Goal: Task Accomplishment & Management: Manage account settings

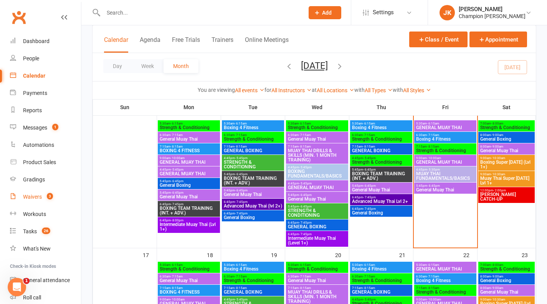
click at [29, 189] on link "Waivers 3" at bounding box center [45, 196] width 71 height 17
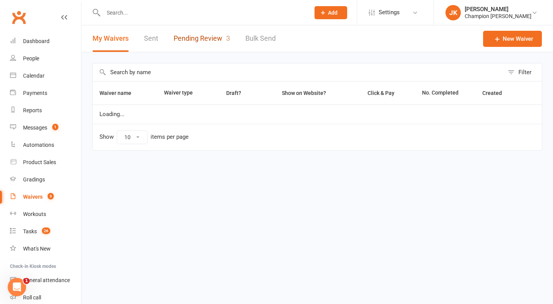
click at [192, 46] on link "Pending Review 3" at bounding box center [202, 38] width 56 height 27
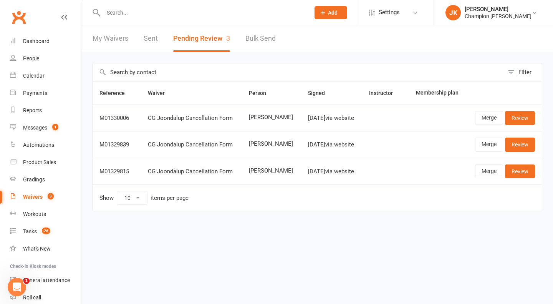
click at [119, 12] on input "text" at bounding box center [203, 12] width 204 height 11
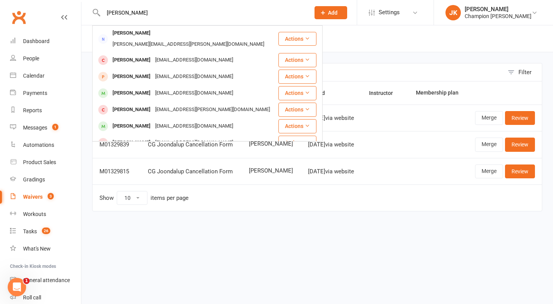
type input "simon"
click at [133, 88] on div "Simon Wong" at bounding box center [131, 93] width 43 height 11
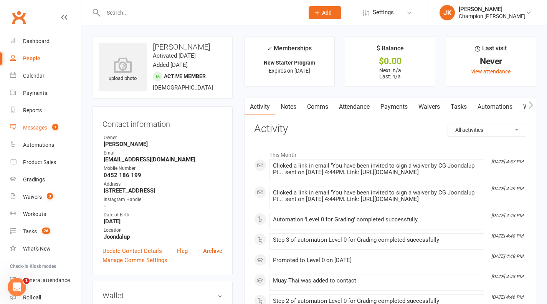
click at [52, 125] on count-badge "1" at bounding box center [53, 127] width 10 height 6
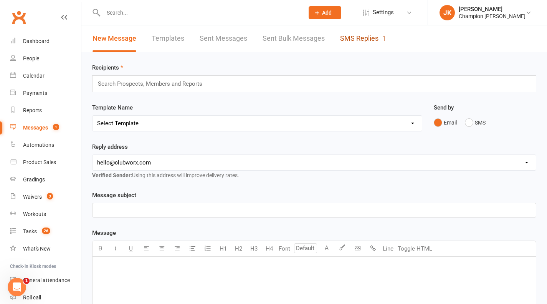
click at [370, 41] on link "SMS Replies 1" at bounding box center [363, 38] width 46 height 27
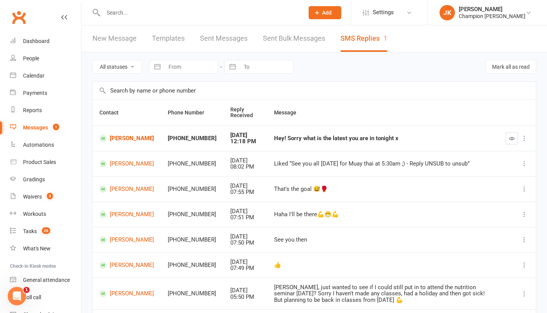
click at [326, 15] on span "Add" at bounding box center [327, 13] width 10 height 6
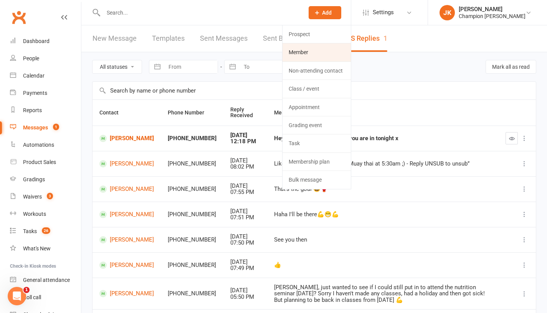
click at [331, 55] on link "Member" at bounding box center [317, 52] width 68 height 18
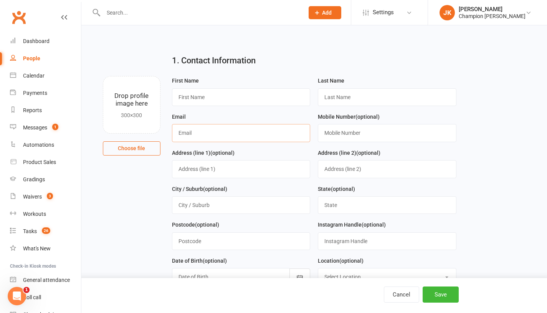
click at [240, 136] on input "text" at bounding box center [241, 133] width 139 height 18
paste input "benkeyser2007@outlook.com"
type input "benkeyser2007@outlook.com"
click at [260, 96] on input "text" at bounding box center [241, 97] width 139 height 18
type input "Ben"
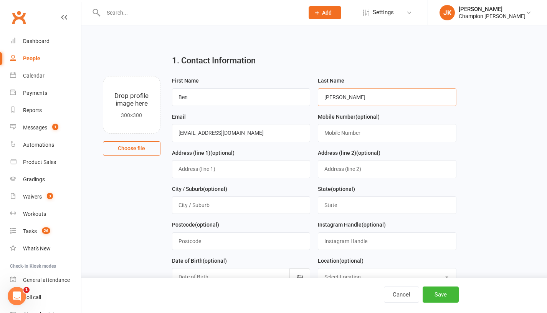
type input "Keyser"
paste input "447250366"
type input "0447 250 366"
click at [198, 169] on input "text" at bounding box center [241, 169] width 139 height 18
paste input "45 Feakle Bend, Ridgewood"
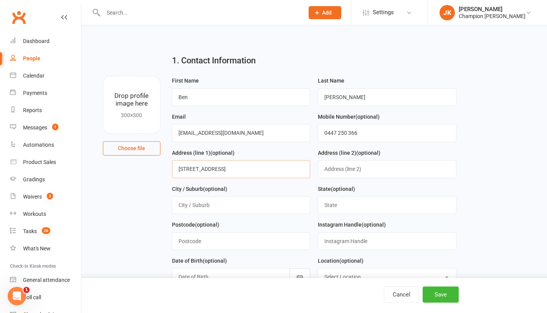
type input "45 Feakle Bend, Ridgewood"
type input "p"
type input "Perth"
type input "WA"
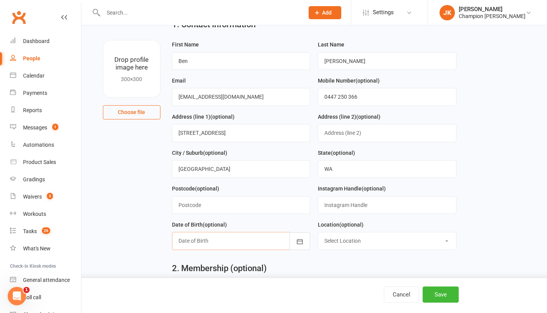
scroll to position [46, 0]
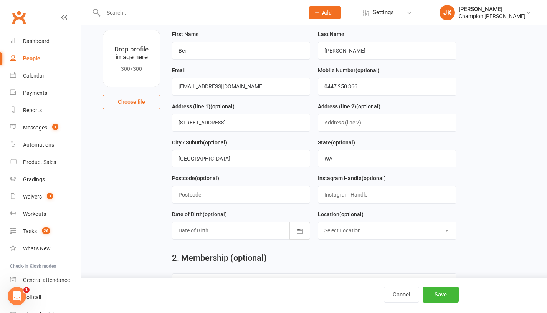
click at [267, 233] on div at bounding box center [241, 231] width 139 height 18
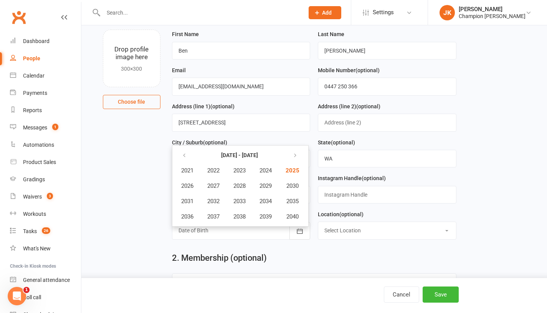
click at [184, 156] on icon "button" at bounding box center [184, 156] width 5 height 6
click at [212, 187] on span "2007" at bounding box center [213, 185] width 12 height 7
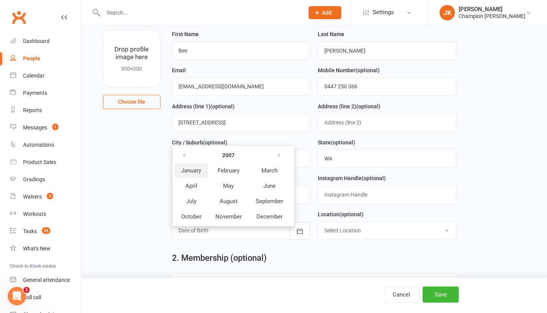
click at [195, 171] on span "January" at bounding box center [191, 170] width 20 height 7
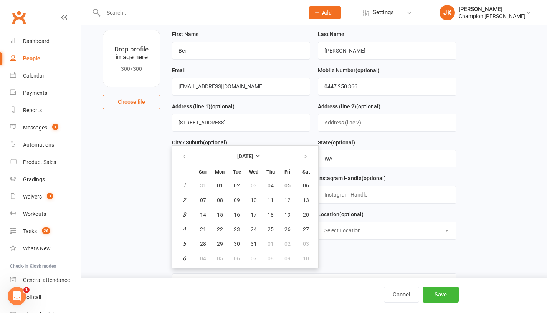
click at [288, 186] on span "05" at bounding box center [288, 185] width 6 height 6
type input "05 Jan 2007"
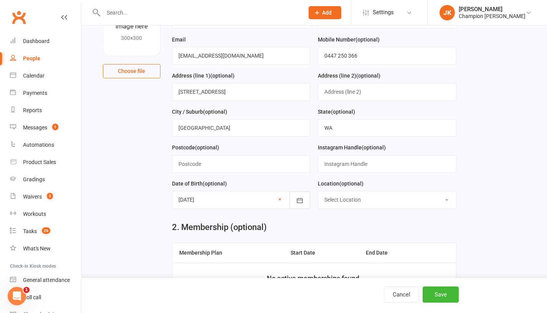
scroll to position [78, 0]
click at [381, 197] on select "Select Location Highgate Joondalup Myaree" at bounding box center [387, 199] width 138 height 17
select select "1"
click at [318, 191] on select "Select Location Highgate Joondalup Myaree" at bounding box center [387, 199] width 138 height 17
click at [456, 291] on button "Save" at bounding box center [441, 295] width 36 height 16
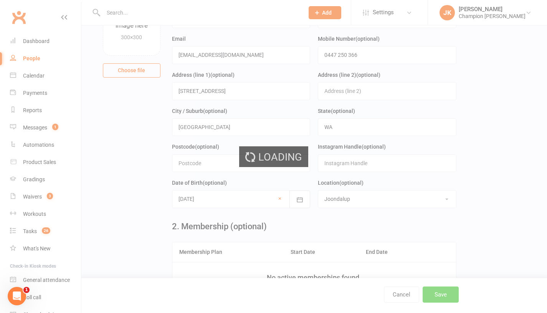
scroll to position [0, 0]
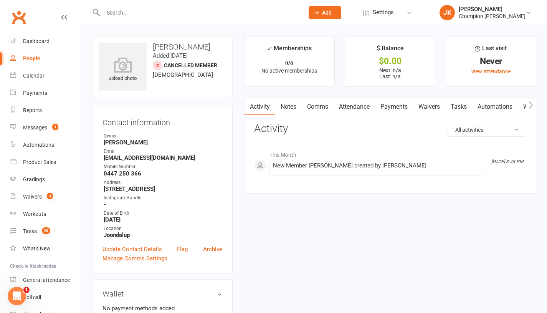
click at [304, 107] on link "Comms" at bounding box center [318, 107] width 32 height 18
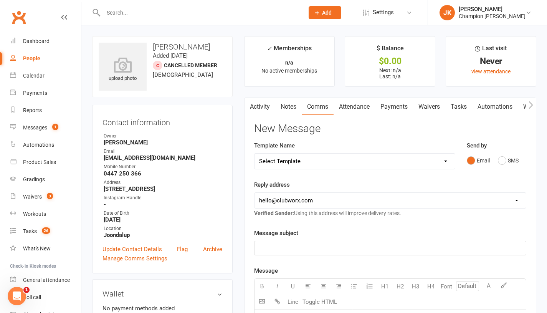
click at [295, 114] on link "Notes" at bounding box center [288, 107] width 27 height 18
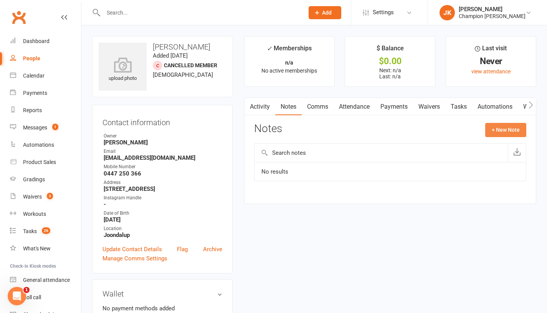
click at [507, 134] on button "+ New Note" at bounding box center [506, 130] width 41 height 14
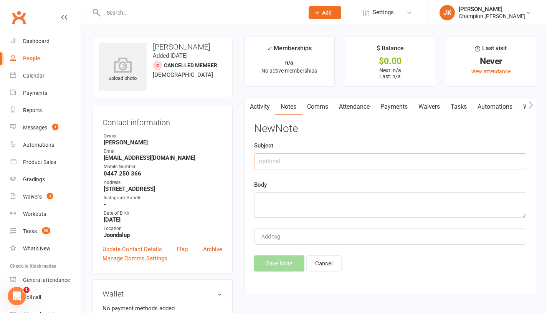
click at [419, 169] on input "text" at bounding box center [390, 161] width 272 height 16
type input "INFO"
click at [349, 215] on textarea at bounding box center [390, 204] width 272 height 25
type textarea "0"
type textarea "- Graduating highschool"
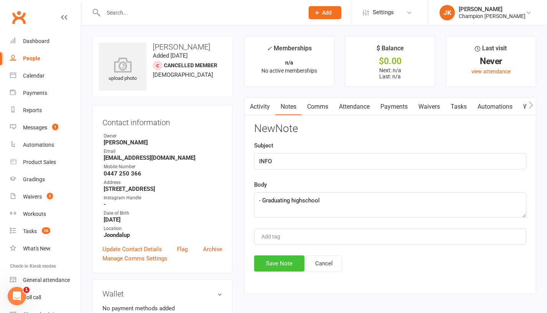
click at [282, 269] on button "Save Note" at bounding box center [279, 263] width 50 height 16
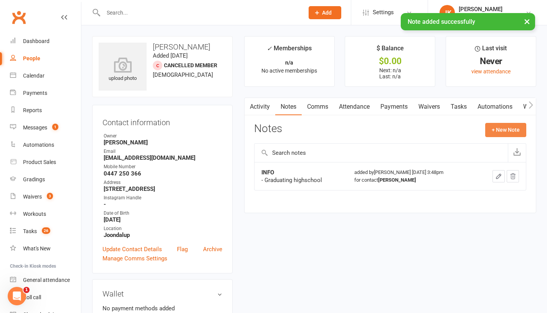
click at [506, 131] on button "+ New Note" at bounding box center [506, 130] width 41 height 14
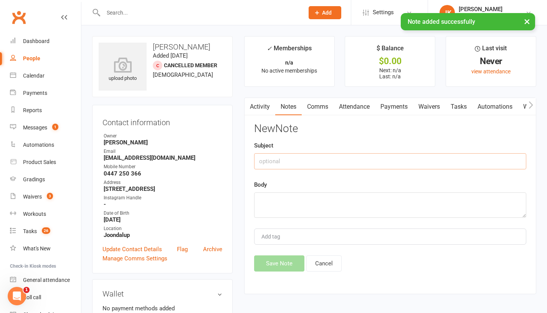
click at [413, 165] on input "text" at bounding box center [390, 161] width 272 height 16
type input "WHY NOW"
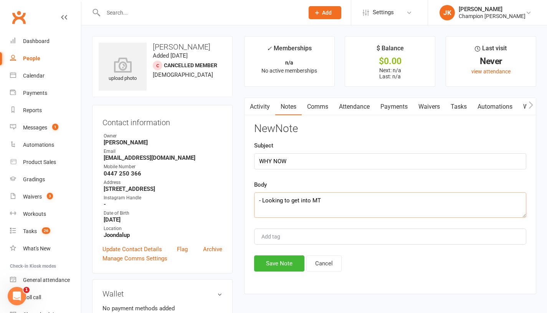
type textarea "- Looking to get into MT"
click at [278, 271] on button "Save Note" at bounding box center [279, 263] width 50 height 16
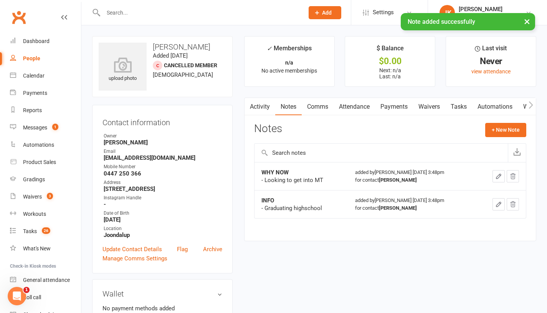
click at [509, 136] on button "+ New Note" at bounding box center [506, 130] width 41 height 14
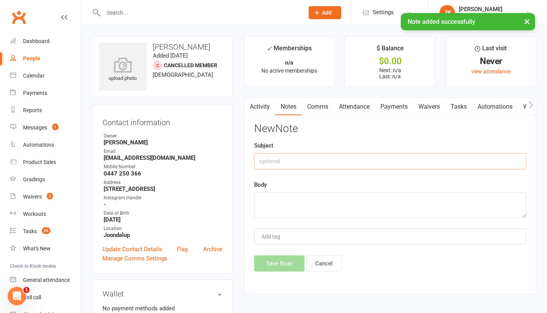
click at [454, 164] on input "text" at bounding box center [390, 161] width 272 height 16
type input "PAST"
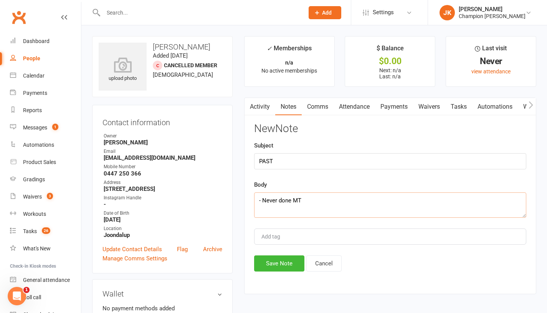
type textarea "- Never done MT"
click at [277, 269] on button "Save Note" at bounding box center [279, 263] width 50 height 16
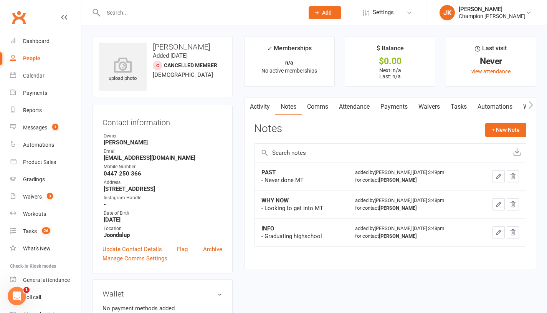
click at [502, 131] on button "+ New Note" at bounding box center [506, 130] width 41 height 14
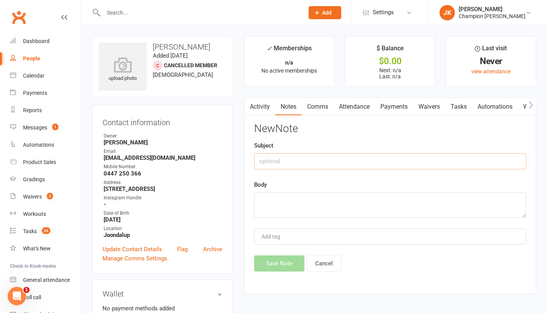
click at [431, 159] on input "text" at bounding box center [390, 161] width 272 height 16
type input "GOALS"
paste textarea "GOALS Fight one day - feel like his hard work has paid off, accomplish somethin…"
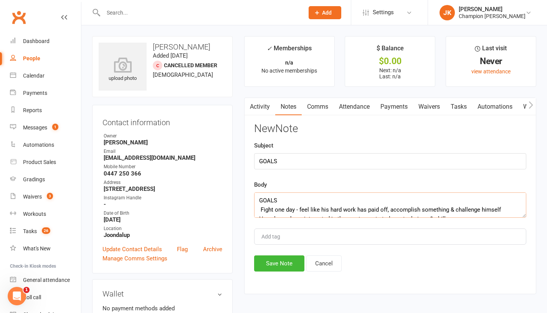
scroll to position [5, 0]
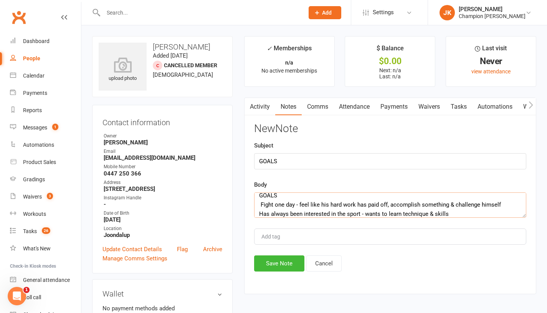
type textarea "GOALS Fight one day - feel like his hard work has paid off, accomplish somethin…"
click at [287, 260] on button "Save Note" at bounding box center [279, 263] width 50 height 16
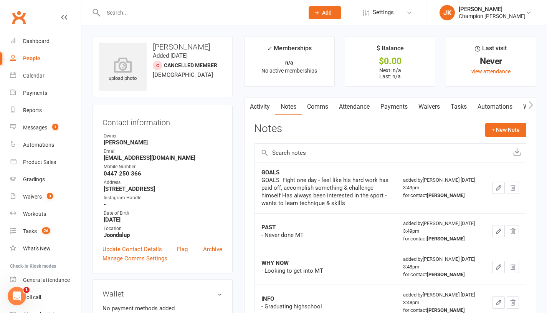
click at [504, 136] on button "+ New Note" at bounding box center [506, 130] width 41 height 14
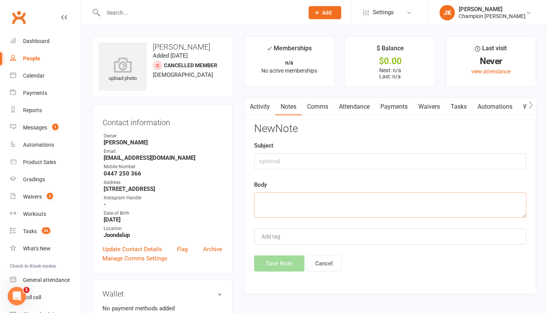
paste textarea "SCHEDULE Works weekends & mondays Prefers evenings Aiming for 2-3 training sess…"
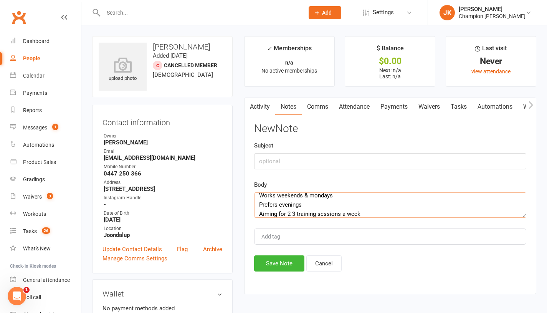
type textarea "SCHEDULE Works weekends & mondays Prefers evenings Aiming for 2-3 training sess…"
click at [362, 160] on input "text" at bounding box center [390, 161] width 272 height 16
type input "SCHEDULE"
click at [277, 269] on button "Save Note" at bounding box center [279, 263] width 50 height 16
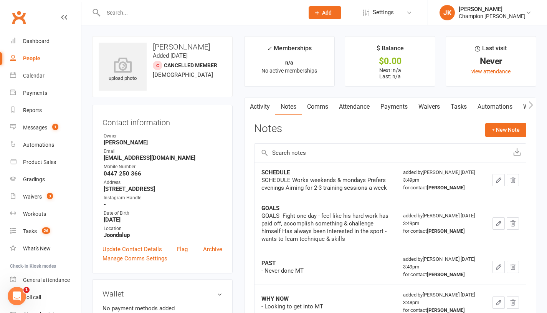
click at [502, 145] on input "text" at bounding box center [382, 153] width 254 height 18
click at [513, 132] on button "+ New Note" at bounding box center [506, 130] width 41 height 14
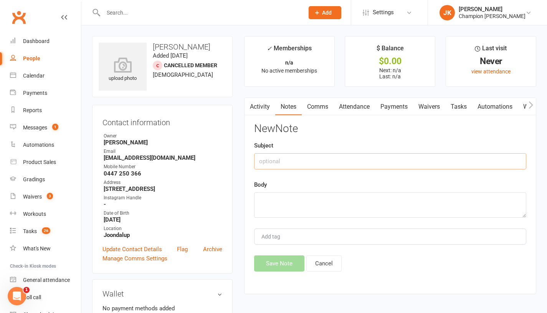
click at [401, 165] on input "text" at bounding box center [390, 161] width 272 height 16
type input "NOTES"
paste textarea "NOTES? Just a baby teen He’s coming to the nutrition seminar tomorrow at 11am. …"
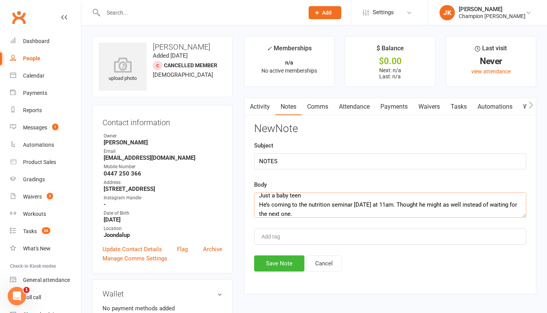
type textarea "NOTES? Just a baby teen He’s coming to the nutrition seminar tomorrow at 11am. …"
click at [283, 270] on button "Save Note" at bounding box center [279, 263] width 50 height 16
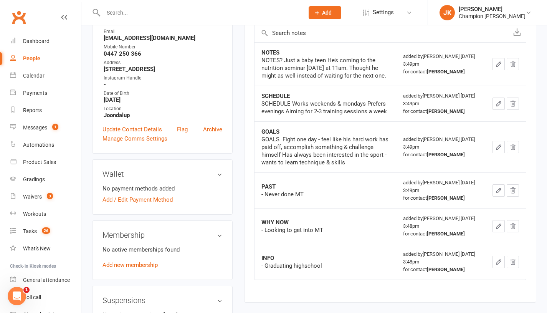
scroll to position [175, 0]
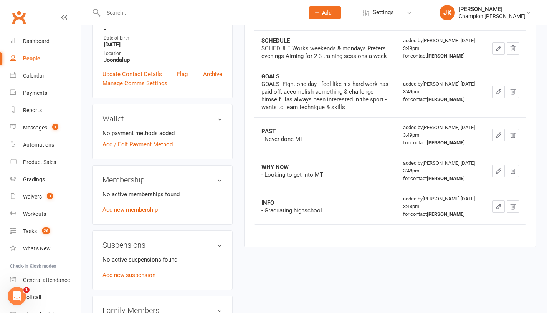
click at [153, 209] on link "Add new membership" at bounding box center [130, 209] width 55 height 7
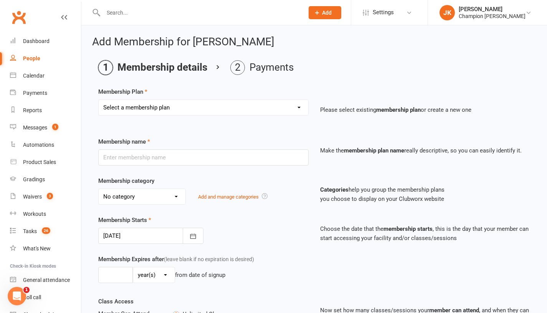
click at [257, 116] on div "Select a membership plan Create new Membership Plan New Starter Program FIFO Ne…" at bounding box center [204, 112] width 222 height 27
click at [207, 104] on select "Select a membership plan Create new Membership Plan New Starter Program FIFO Ne…" at bounding box center [204, 107] width 210 height 15
select select "1"
click at [99, 100] on select "Select a membership plan Create new Membership Plan New Starter Program FIFO Ne…" at bounding box center [204, 107] width 210 height 15
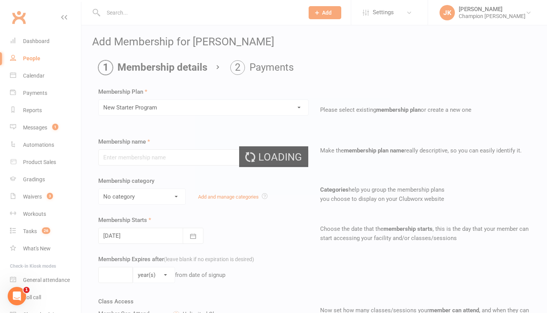
type input "New Starter Program"
select select "3"
type input "29"
select select "0"
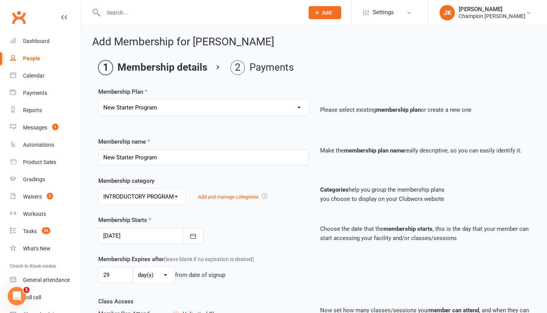
click at [141, 234] on div at bounding box center [150, 236] width 105 height 16
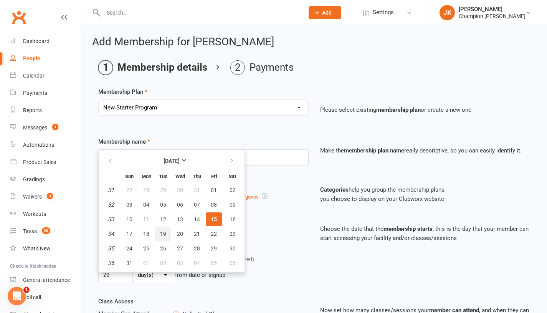
click at [165, 231] on span "19" at bounding box center [163, 234] width 6 height 6
type input "19 Aug 2025"
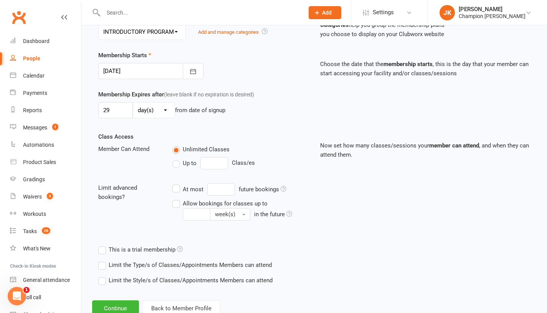
scroll to position [190, 0]
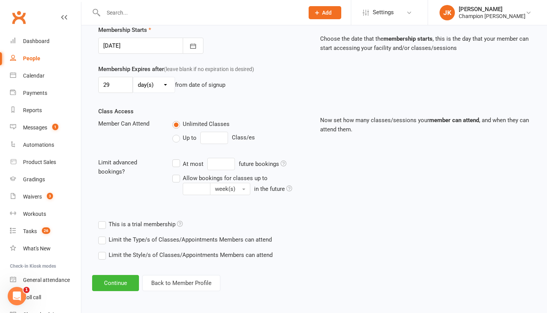
click at [105, 237] on label "Limit the Type/s of Classes/Appointments Members can attend" at bounding box center [185, 239] width 174 height 9
click at [103, 235] on input "Limit the Type/s of Classes/Appointments Members can attend" at bounding box center [100, 235] width 5 height 0
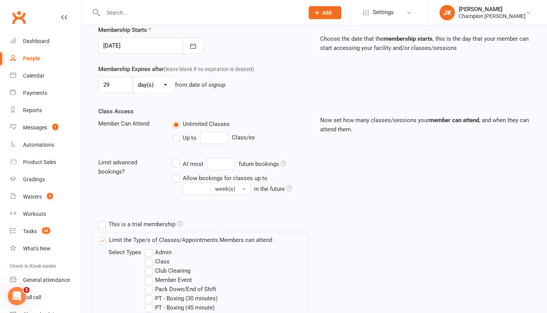
click at [150, 260] on label "Class" at bounding box center [157, 261] width 25 height 9
click at [150, 257] on input "Class" at bounding box center [147, 257] width 5 height 0
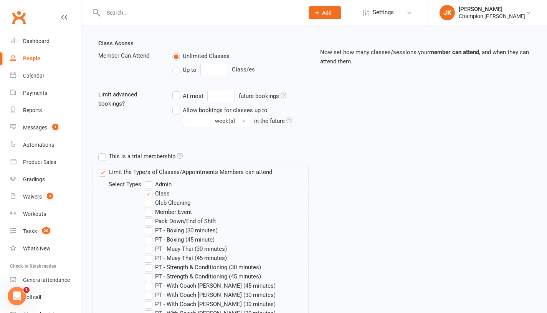
scroll to position [412, 0]
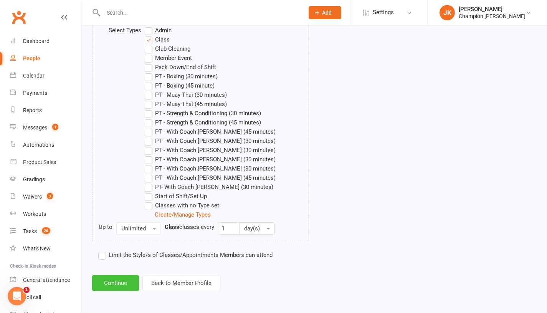
click at [111, 282] on button "Continue" at bounding box center [115, 283] width 47 height 16
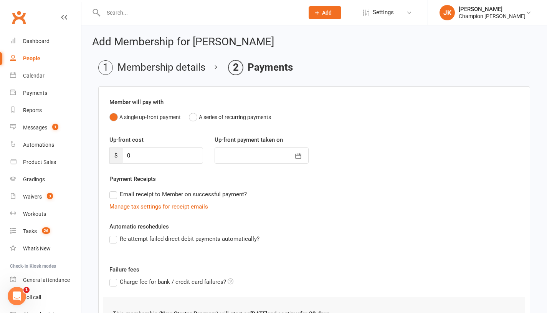
scroll to position [75, 0]
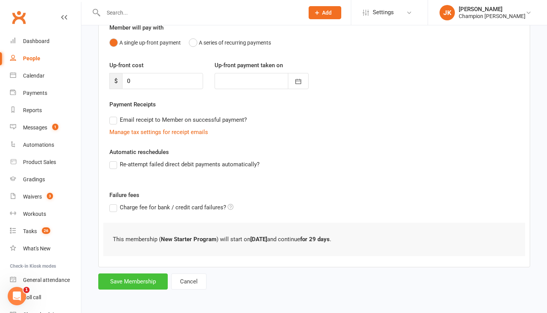
click at [123, 282] on button "Save Membership" at bounding box center [133, 282] width 70 height 16
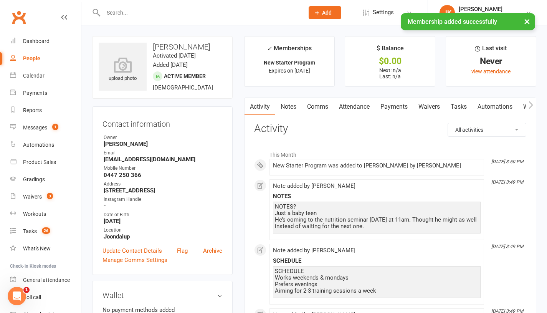
click at [316, 110] on link "Comms" at bounding box center [318, 107] width 32 height 18
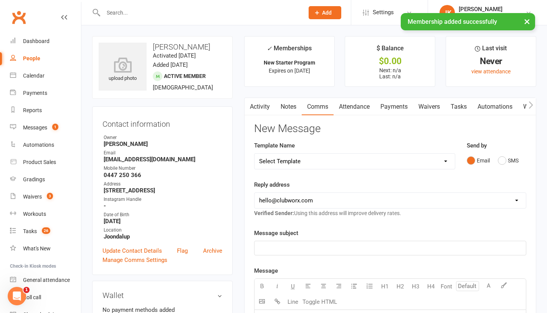
click at [415, 166] on select "Select Template [Email] Goal Setting Template [SMS] 14 days absence [Email] 202…" at bounding box center [355, 161] width 201 height 15
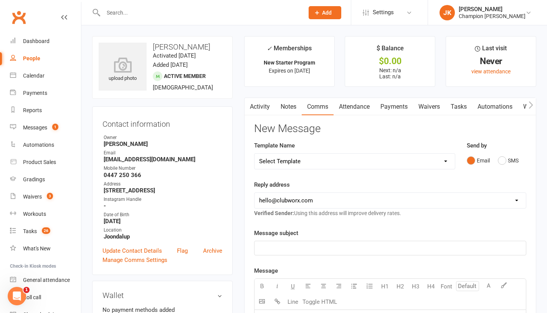
select select "32"
click at [255, 154] on select "Select Template [Email] Goal Setting Template [SMS] 14 days absence [Email] 202…" at bounding box center [355, 161] width 201 height 15
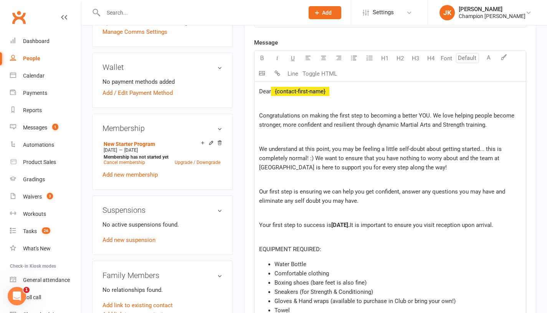
scroll to position [232, 0]
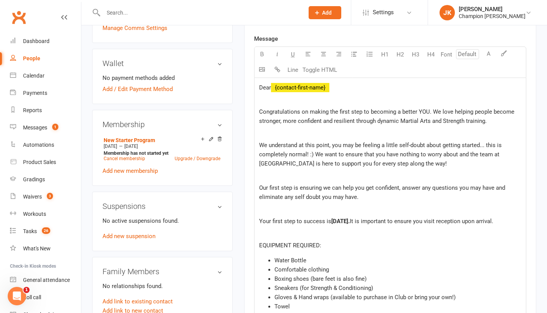
click at [345, 219] on span "Thursday, 14th January, 2023." at bounding box center [341, 221] width 18 height 7
click at [344, 220] on span "Thursday, 14th January, 2023." at bounding box center [341, 221] width 18 height 7
click at [380, 226] on p "Your first step to success is ,Tuesday, 19th January, 2023. It is important to …" at bounding box center [390, 221] width 262 height 9
click at [351, 223] on span ",Tuesday, 19th January, 2023." at bounding box center [342, 221] width 20 height 7
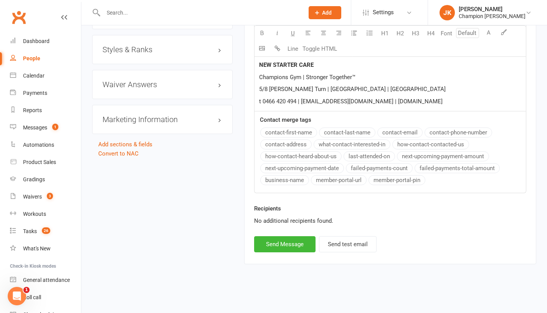
scroll to position [749, 0]
click at [291, 244] on button "Send Message" at bounding box center [284, 244] width 61 height 16
select select
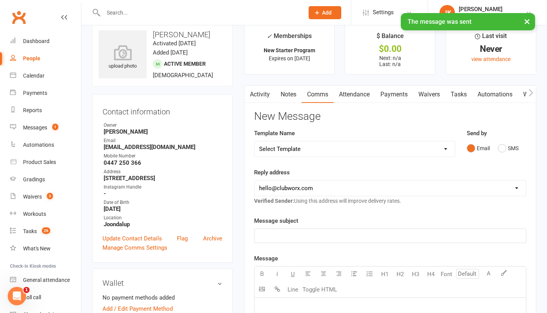
scroll to position [0, 0]
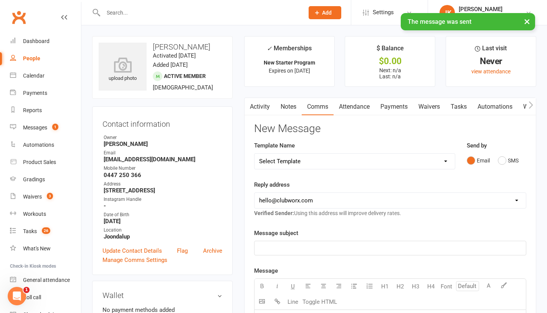
click at [440, 112] on link "Waivers" at bounding box center [429, 107] width 32 height 18
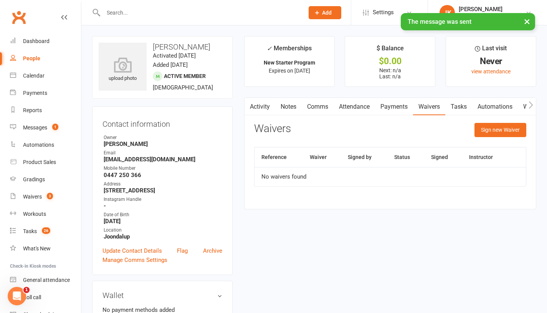
click at [497, 129] on button "Sign new Waiver" at bounding box center [501, 130] width 52 height 14
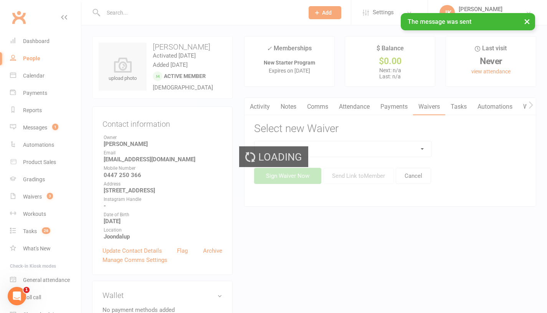
click at [418, 152] on div "Loading" at bounding box center [273, 156] width 547 height 313
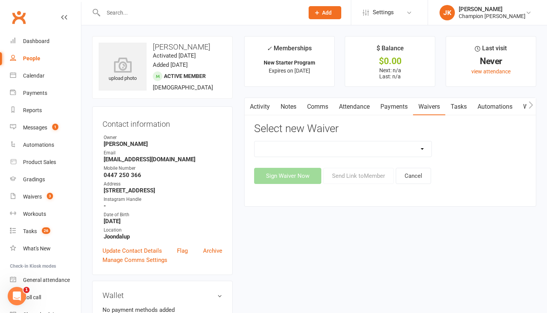
click at [404, 148] on select "Casual Waiver Casual Waiver (STAFF ONLY) CG Joondalup Cancellation Form CG Joon…" at bounding box center [343, 148] width 177 height 15
select select "9198"
click at [255, 141] on select "Casual Waiver Casual Waiver (STAFF ONLY) CG Joondalup Cancellation Form CG Joon…" at bounding box center [343, 148] width 177 height 15
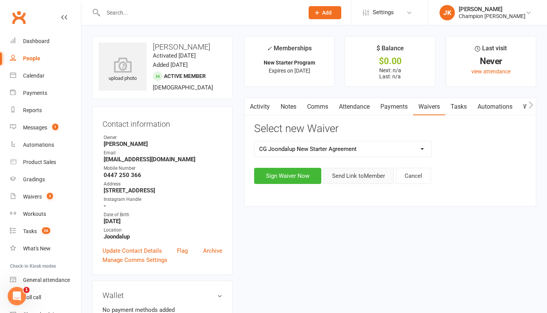
click at [348, 182] on button "Send Link to Member" at bounding box center [358, 176] width 71 height 16
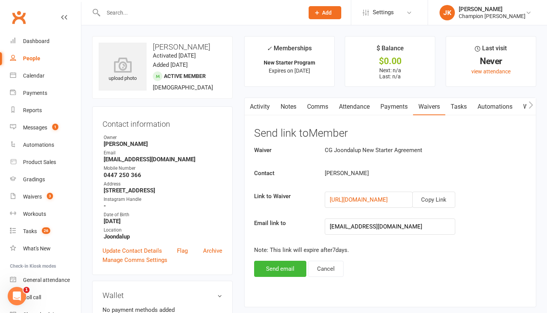
click at [293, 272] on button "Send email" at bounding box center [280, 269] width 52 height 16
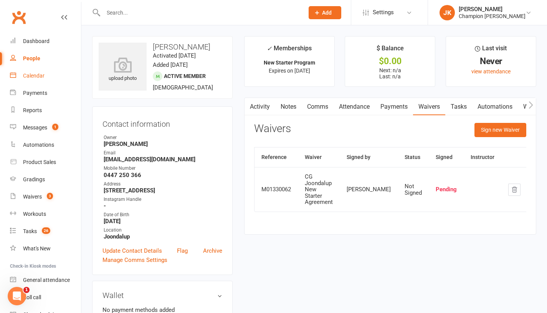
click at [34, 67] on link "Calendar" at bounding box center [45, 75] width 71 height 17
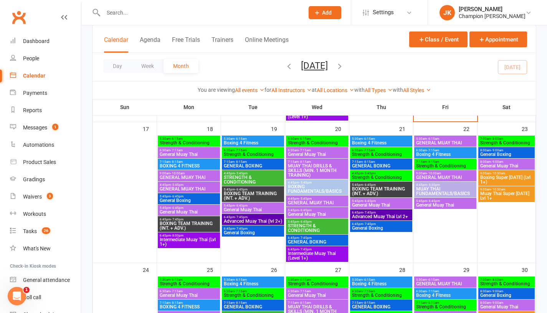
scroll to position [482, 0]
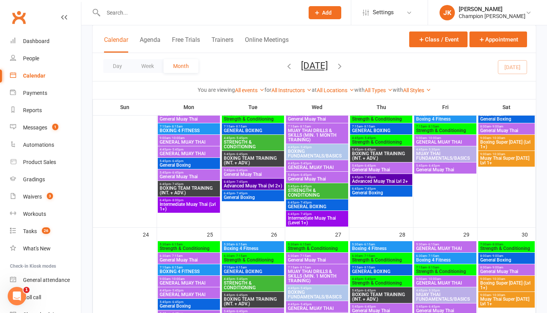
click at [274, 171] on span "5:45pm - 6:45pm" at bounding box center [253, 170] width 59 height 3
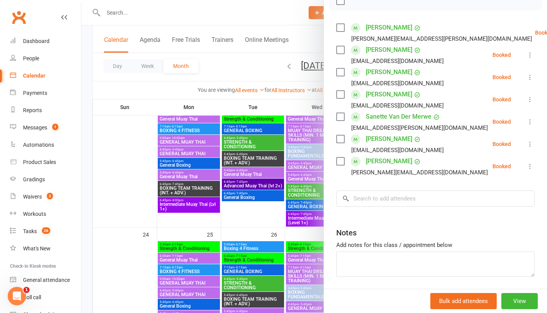
scroll to position [124, 0]
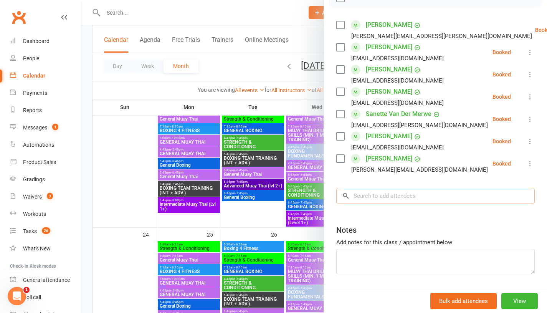
click at [384, 201] on input "search" at bounding box center [436, 196] width 199 height 16
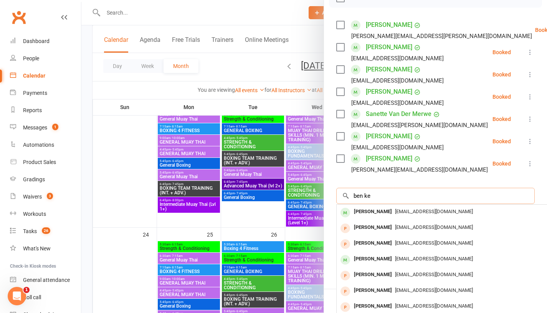
type input "ben ke"
click at [395, 209] on span "benkeyser2007@outlook.com" at bounding box center [434, 212] width 78 height 6
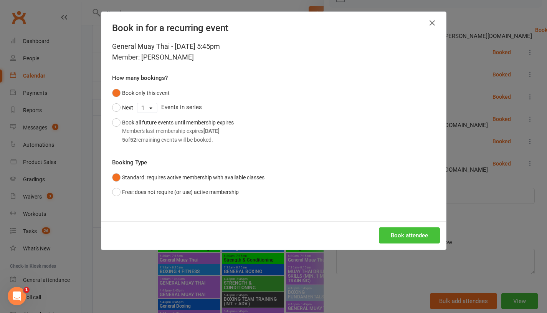
click at [403, 232] on button "Book attendee" at bounding box center [409, 235] width 61 height 16
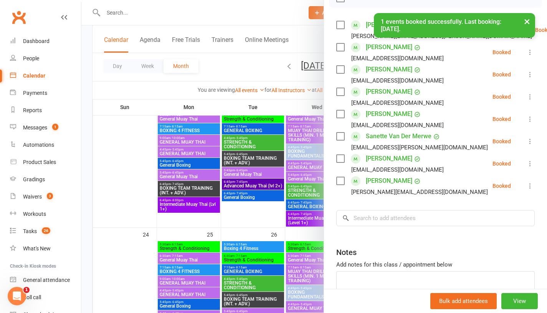
click at [263, 219] on div at bounding box center [314, 156] width 466 height 313
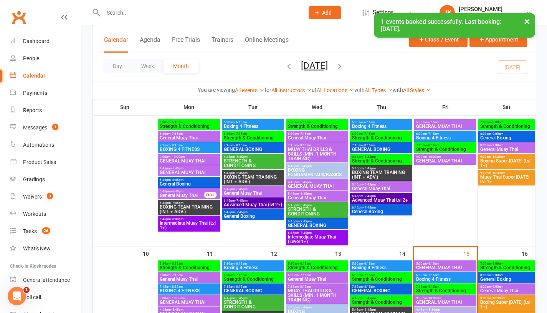
scroll to position [42, 0]
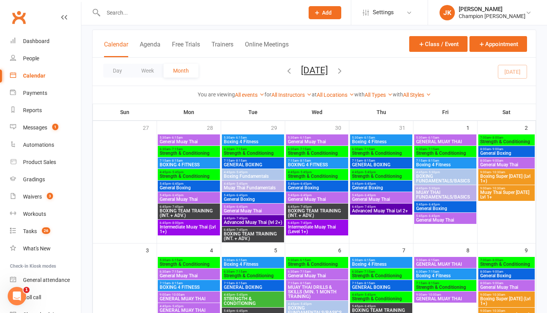
click at [128, 18] on div at bounding box center [195, 12] width 207 height 25
click at [121, 11] on input "text" at bounding box center [200, 12] width 198 height 11
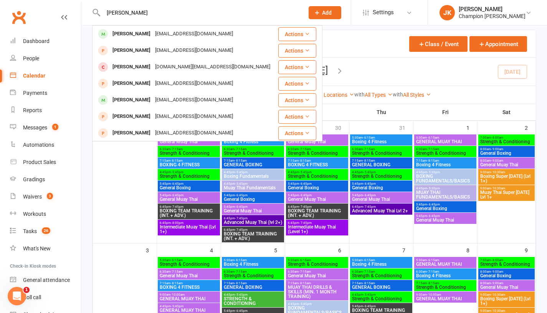
type input "ben k"
click at [123, 36] on div "Ben Keyser" at bounding box center [131, 33] width 43 height 11
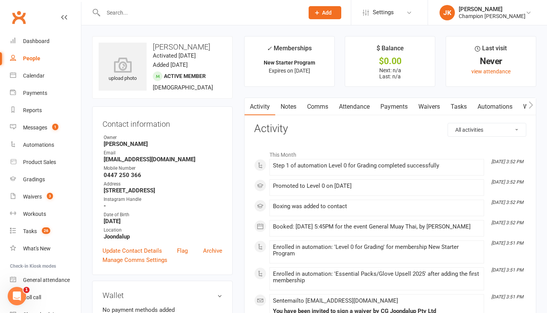
click at [139, 13] on input "text" at bounding box center [200, 12] width 198 height 11
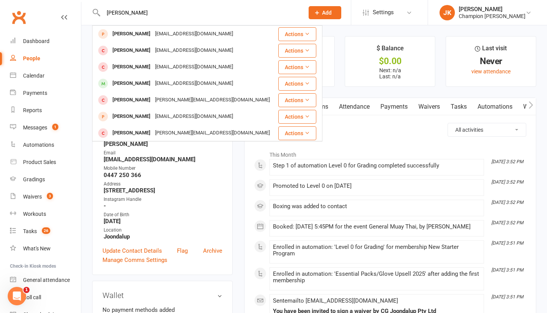
type input "shaun"
click at [138, 80] on div "Shaun Garlett" at bounding box center [131, 83] width 43 height 11
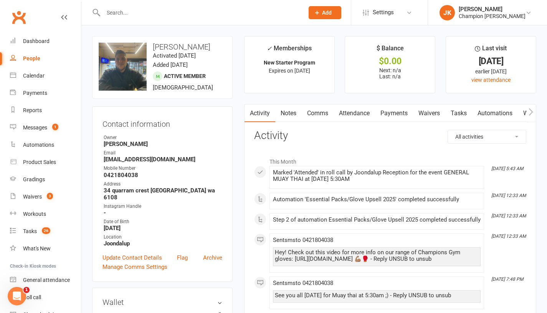
click at [351, 114] on link "Attendance" at bounding box center [354, 113] width 41 height 18
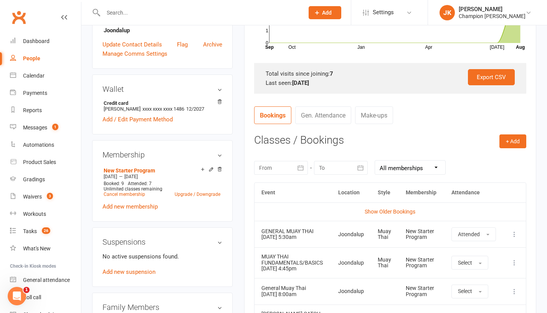
scroll to position [267, 0]
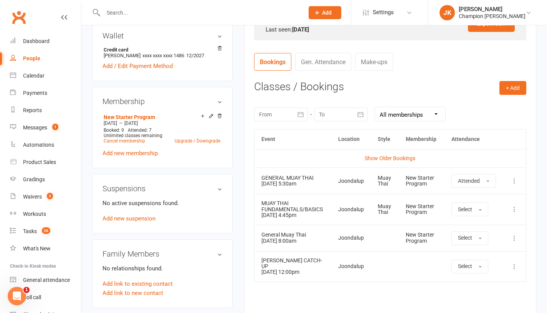
click at [144, 7] on input "text" at bounding box center [200, 12] width 198 height 11
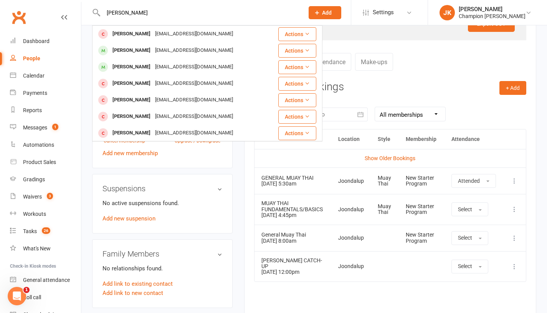
type input "liam"
click at [128, 61] on div "Liam Jensen liamjensen313@gmail.com" at bounding box center [185, 67] width 184 height 16
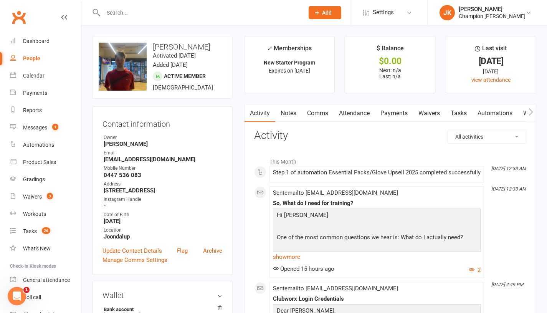
click at [370, 108] on link "Attendance" at bounding box center [354, 113] width 41 height 18
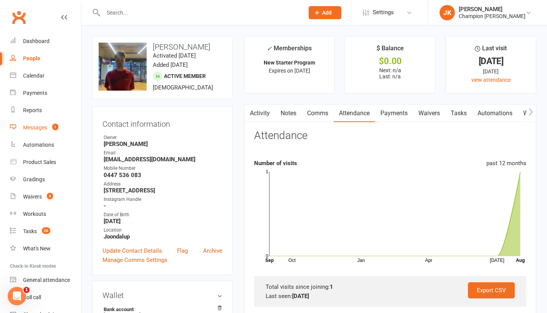
click at [43, 124] on link "Messages 1" at bounding box center [45, 127] width 71 height 17
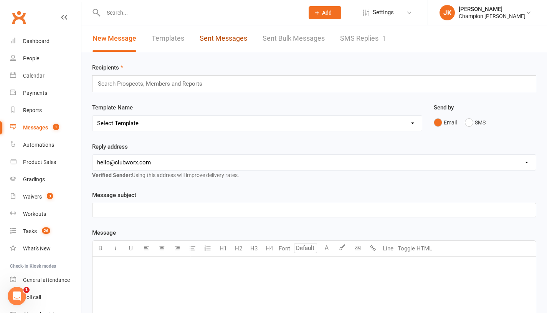
click at [219, 41] on link "Sent Messages" at bounding box center [224, 38] width 48 height 27
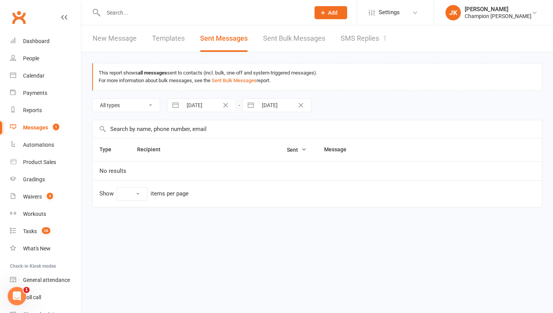
select select "10"
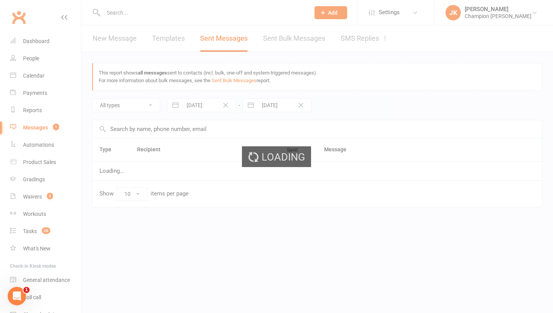
click at [121, 45] on ui-view "Prospect Member Non-attending contact Class / event Appointment Grading event T…" at bounding box center [276, 115] width 553 height 227
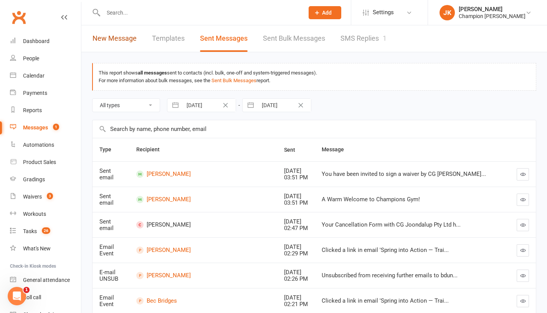
click at [121, 45] on link "New Message" at bounding box center [115, 38] width 44 height 27
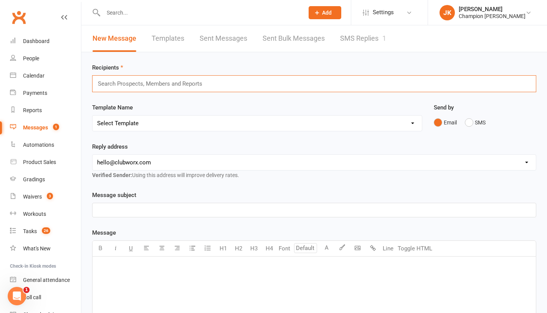
click at [130, 85] on input "text" at bounding box center [153, 84] width 113 height 10
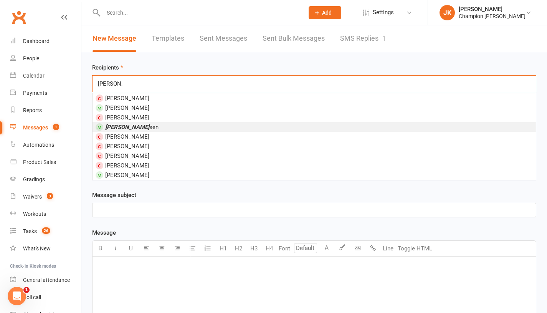
type input "liam jen"
click at [146, 126] on li "Liam Jen sen" at bounding box center [315, 127] width 444 height 10
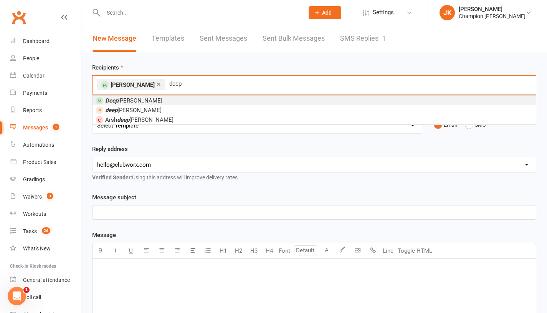
type input "deep"
click at [150, 101] on li "Deep Prajapati" at bounding box center [315, 101] width 444 height 10
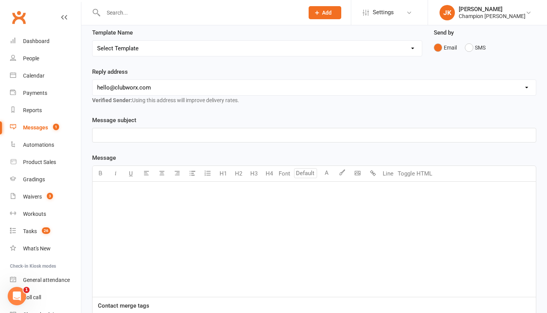
scroll to position [81, 0]
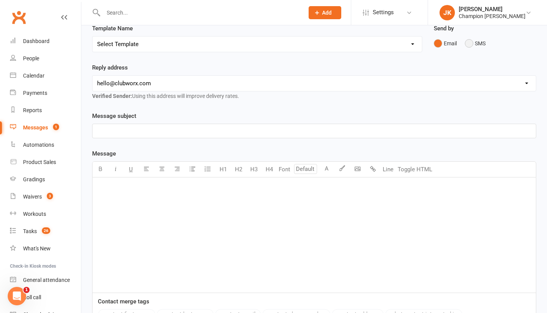
click at [468, 45] on button "SMS" at bounding box center [475, 43] width 21 height 15
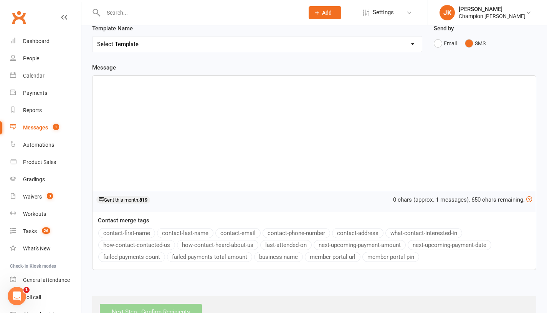
click at [438, 111] on div "﻿" at bounding box center [315, 133] width 444 height 115
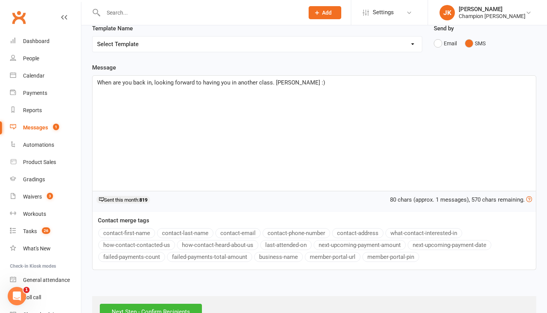
scroll to position [107, 0]
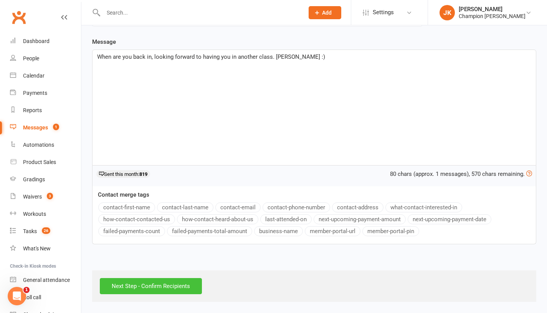
click at [184, 291] on input "Next Step - Confirm Recipients" at bounding box center [151, 286] width 102 height 16
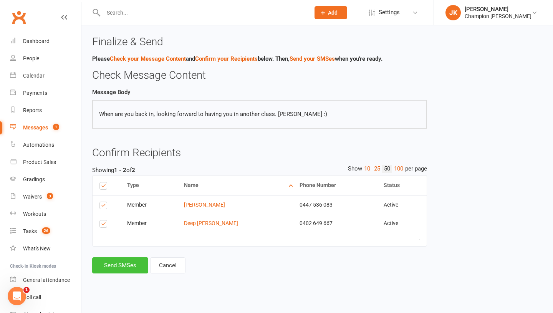
click at [111, 268] on button "Send SMSes" at bounding box center [120, 265] width 56 height 16
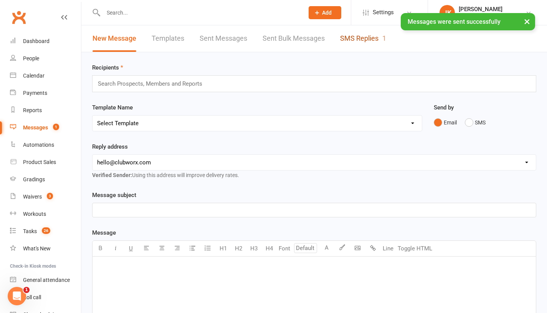
click at [351, 38] on link "SMS Replies 1" at bounding box center [363, 38] width 46 height 27
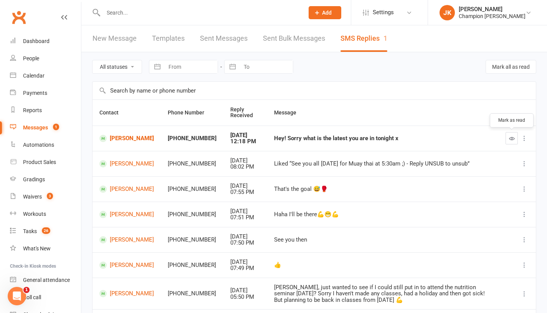
click at [510, 138] on icon "button" at bounding box center [512, 139] width 6 height 6
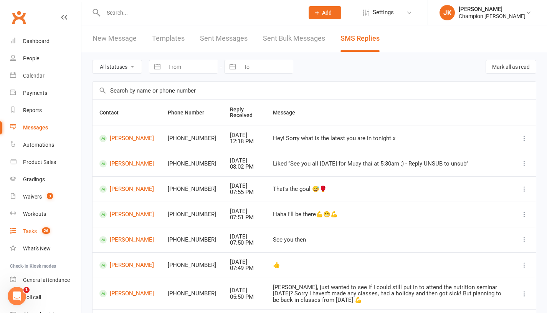
click at [40, 237] on link "Tasks 26" at bounding box center [45, 231] width 71 height 17
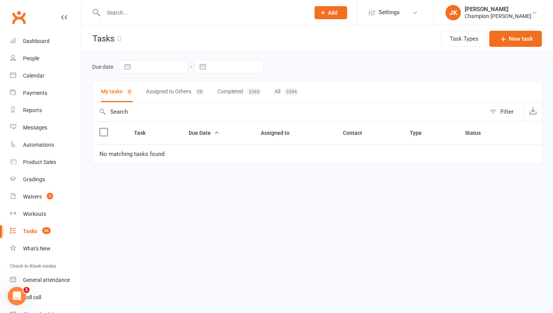
click at [195, 97] on button "Assigned to Others 29" at bounding box center [175, 92] width 58 height 20
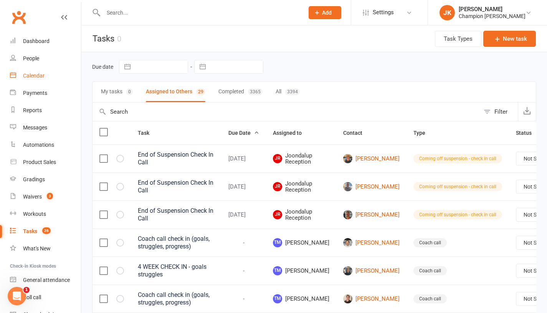
click at [35, 75] on div "Calendar" at bounding box center [34, 76] width 22 height 6
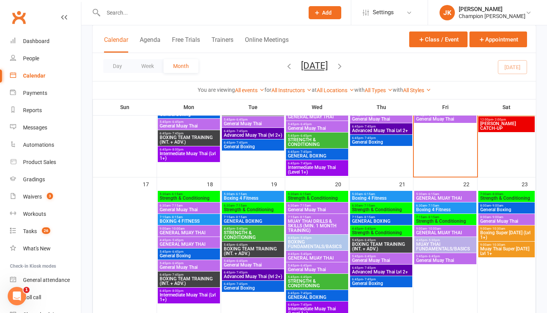
click at [271, 196] on span "Boxing 4 Fitness" at bounding box center [253, 198] width 59 height 5
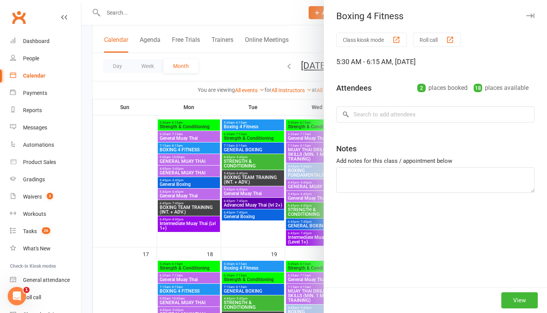
scroll to position [321, 0]
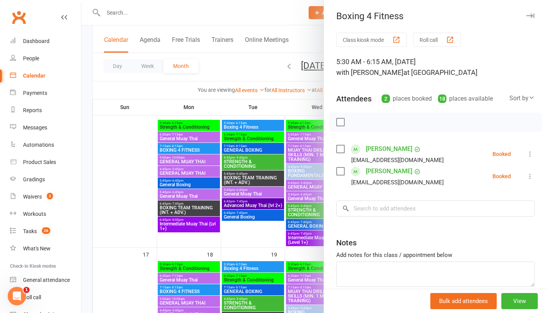
click at [271, 196] on div at bounding box center [314, 156] width 466 height 313
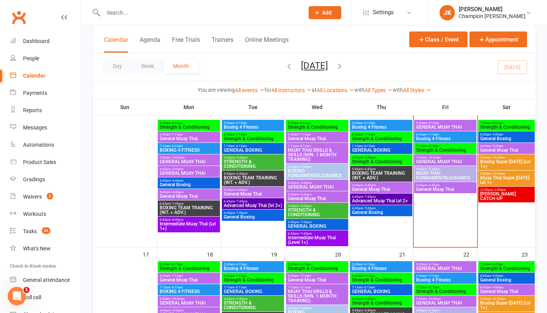
click at [463, 167] on div "4:45pm - 5:30pm MUAY THAI FUNDAMENTALS/BASICS" at bounding box center [445, 174] width 62 height 16
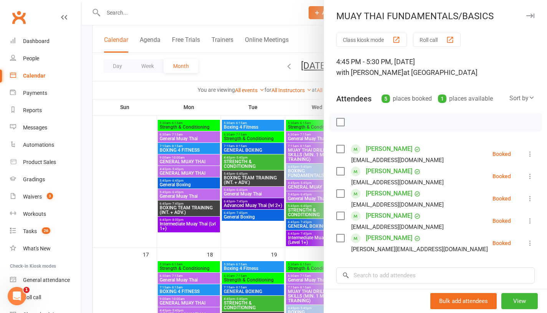
click at [268, 237] on div at bounding box center [314, 156] width 466 height 313
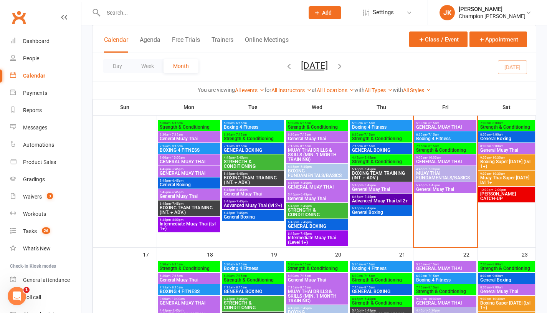
click at [447, 185] on span "5:45pm - 6:45pm" at bounding box center [445, 185] width 59 height 3
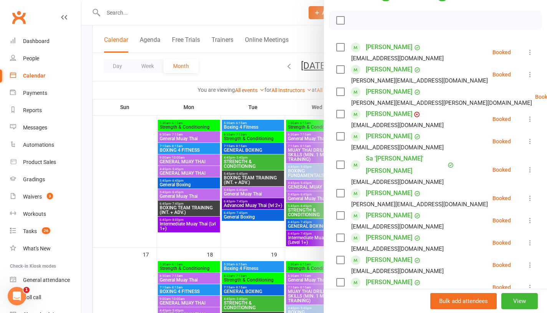
scroll to position [92, 0]
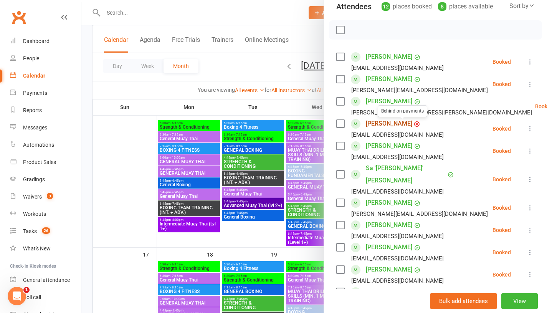
click at [392, 121] on link "Tre Dwarika" at bounding box center [389, 124] width 46 height 12
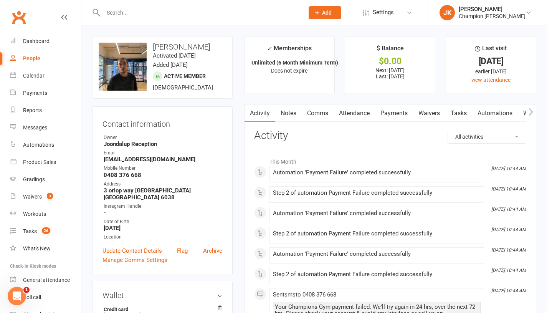
click at [389, 113] on link "Payments" at bounding box center [394, 113] width 38 height 18
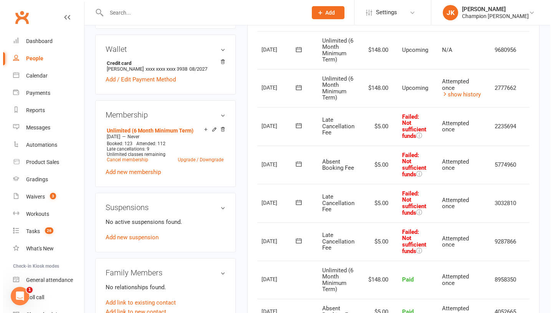
scroll to position [0, 46]
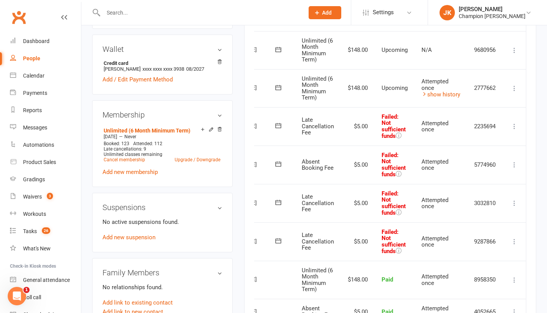
click at [516, 126] on icon at bounding box center [515, 127] width 8 height 8
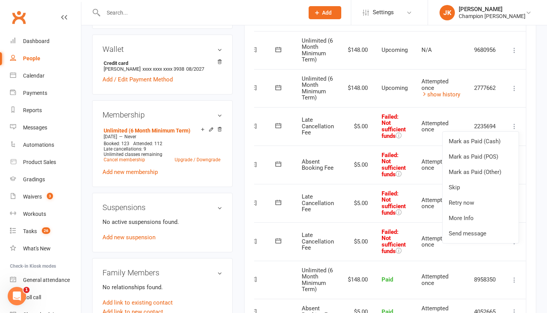
click at [485, 189] on link "Skip" at bounding box center [481, 187] width 76 height 15
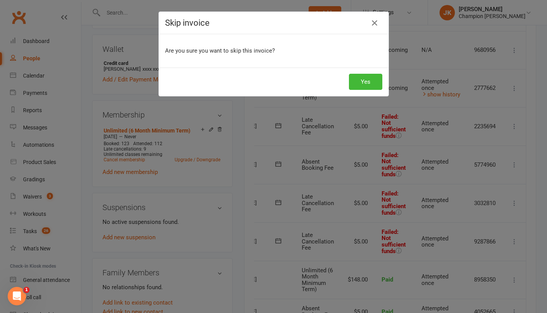
scroll to position [0, 43]
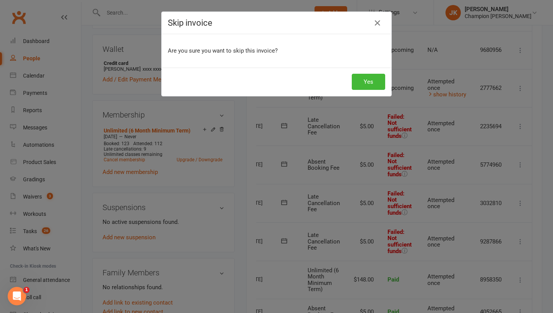
click at [372, 81] on button "Yes" at bounding box center [368, 82] width 33 height 16
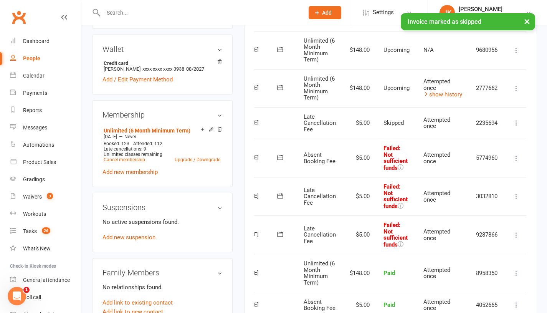
click at [522, 169] on td "Mark as Paid (Cash) Mark as Paid (POS) Mark as Paid (Other) Skip Retry now More…" at bounding box center [516, 158] width 23 height 38
click at [520, 154] on icon at bounding box center [517, 158] width 8 height 8
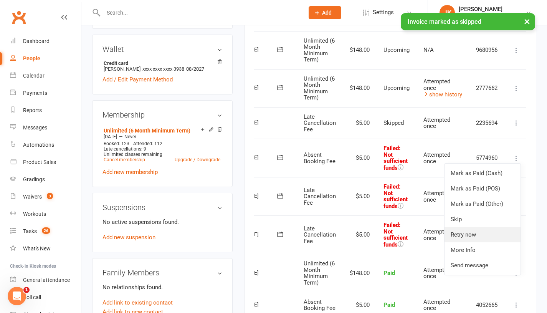
click at [471, 227] on link "Retry now" at bounding box center [483, 234] width 76 height 15
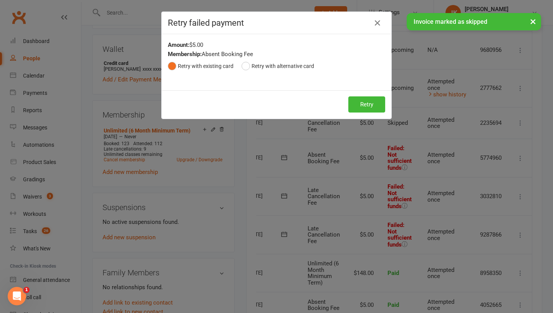
click at [365, 104] on button "Retry" at bounding box center [366, 104] width 37 height 16
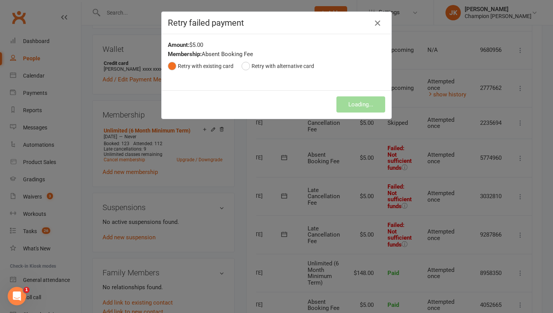
click at [373, 26] on icon "button" at bounding box center [377, 22] width 9 height 9
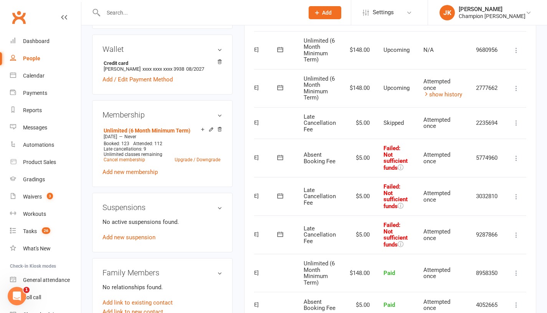
click at [520, 159] on icon at bounding box center [517, 158] width 8 height 8
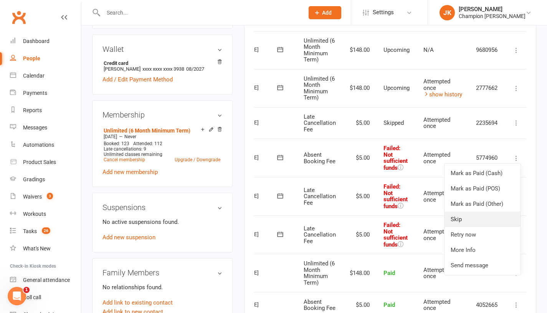
click at [488, 221] on link "Skip" at bounding box center [483, 219] width 76 height 15
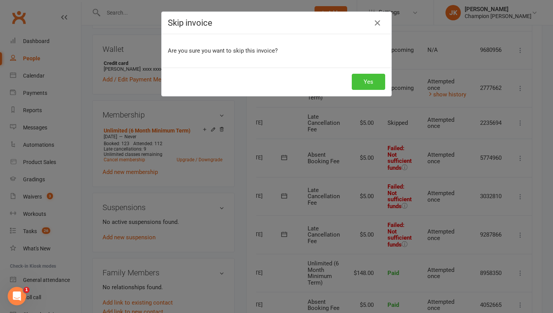
click at [370, 75] on button "Yes" at bounding box center [368, 82] width 33 height 16
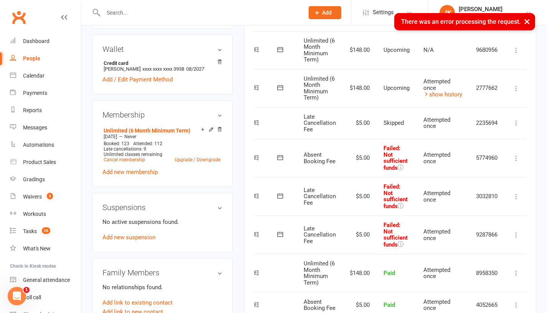
click at [520, 157] on icon at bounding box center [517, 158] width 8 height 8
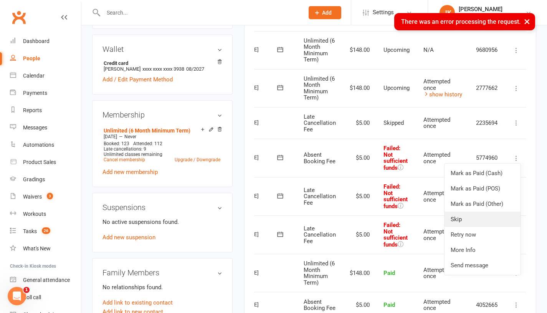
click at [477, 217] on link "Skip" at bounding box center [483, 219] width 76 height 15
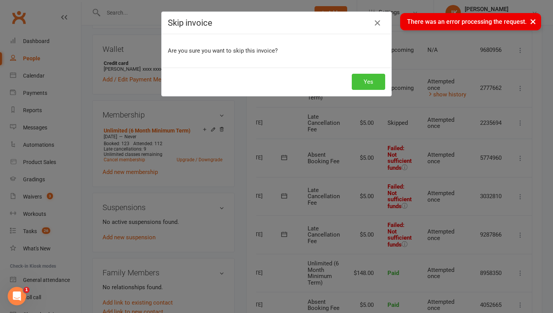
click at [371, 80] on button "Yes" at bounding box center [368, 82] width 33 height 16
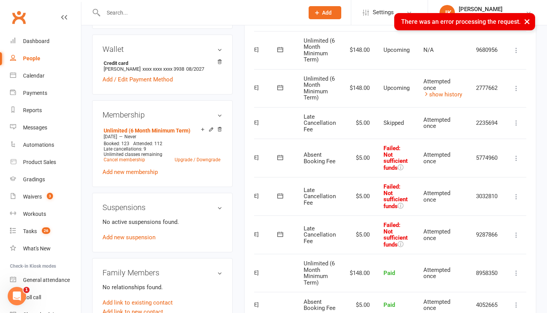
click at [520, 196] on icon at bounding box center [517, 197] width 8 height 8
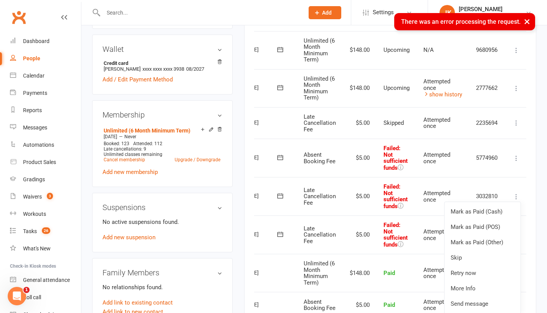
click at [483, 262] on link "Skip" at bounding box center [483, 257] width 76 height 15
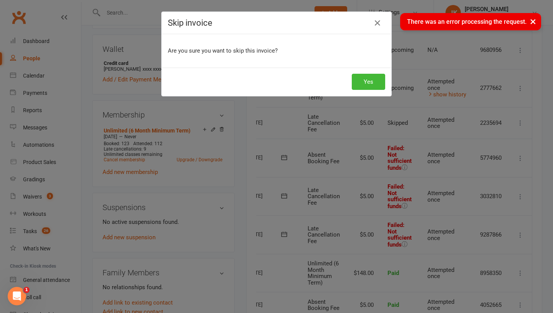
click at [371, 84] on button "Yes" at bounding box center [368, 82] width 33 height 16
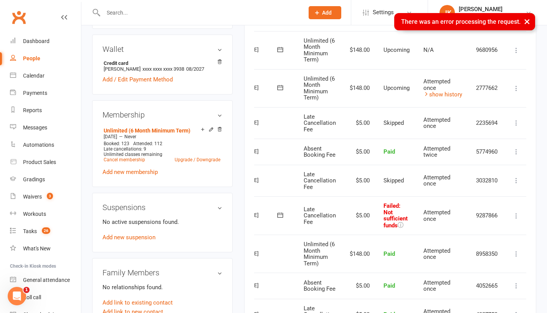
click at [521, 216] on icon at bounding box center [517, 216] width 8 height 8
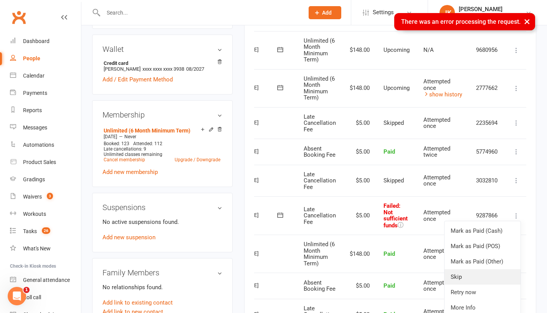
click at [472, 277] on link "Skip" at bounding box center [483, 276] width 76 height 15
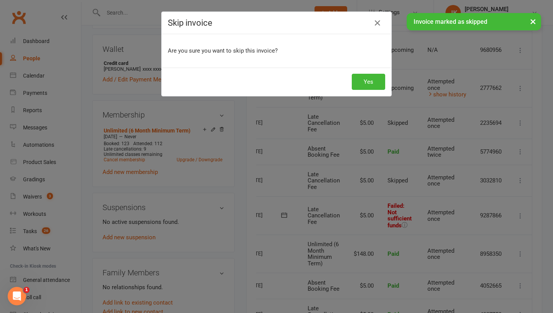
click at [370, 82] on button "Yes" at bounding box center [368, 82] width 33 height 16
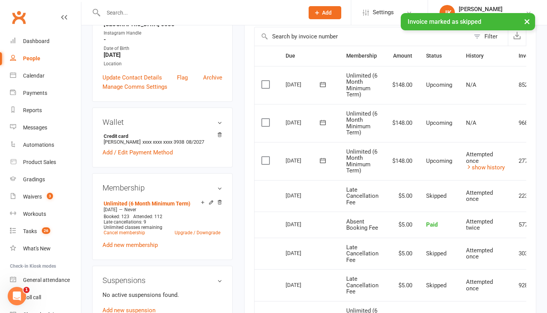
scroll to position [174, 0]
click at [492, 169] on link "show history" at bounding box center [485, 166] width 39 height 7
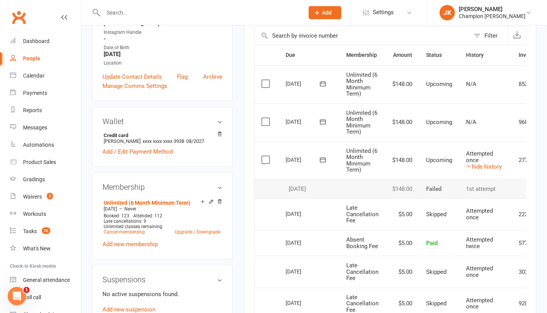
click at [497, 168] on link "hide history" at bounding box center [484, 166] width 36 height 7
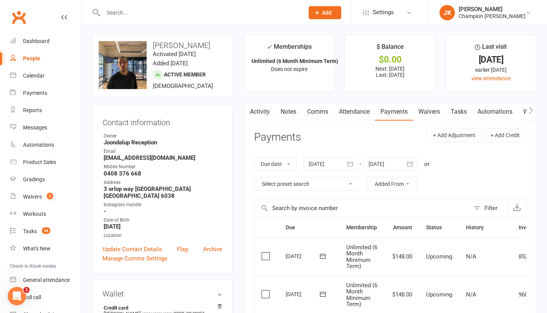
scroll to position [0, 0]
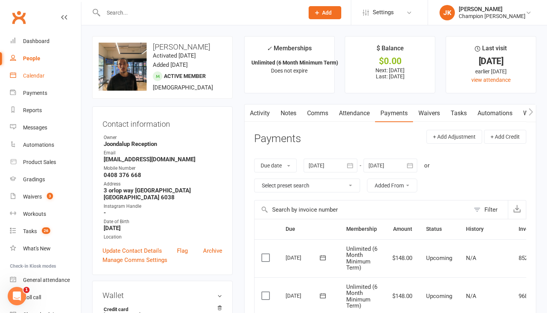
click at [45, 74] on link "Calendar" at bounding box center [45, 75] width 71 height 17
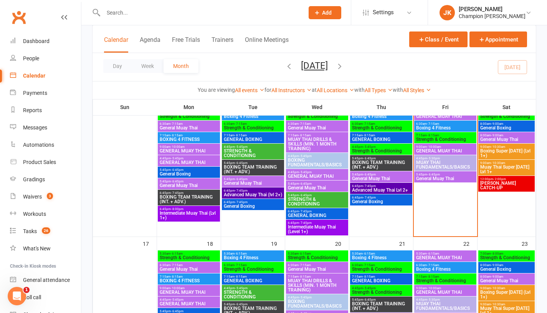
scroll to position [332, 0]
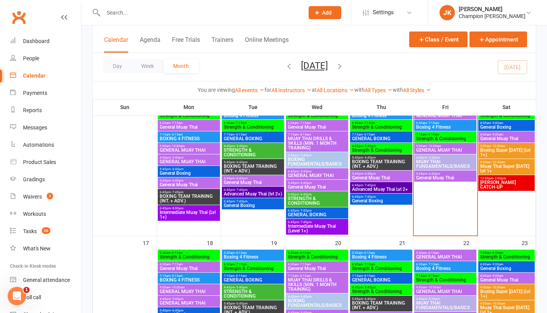
click at [442, 176] on span "General Muay Thai" at bounding box center [445, 178] width 59 height 5
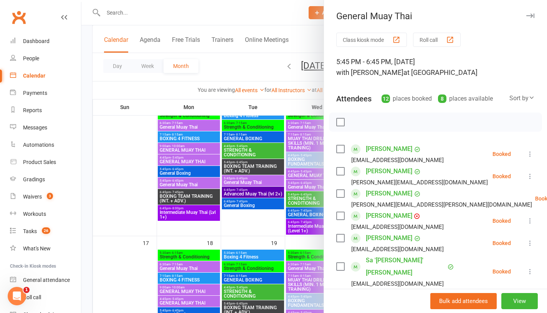
scroll to position [58, 0]
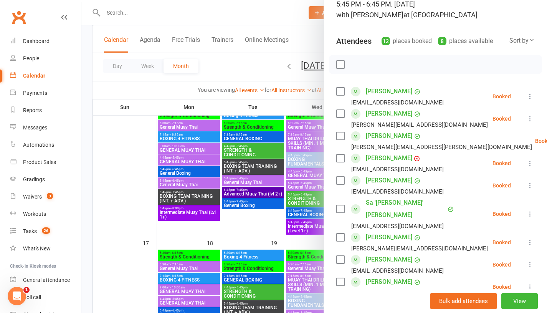
click at [297, 237] on div at bounding box center [314, 156] width 466 height 313
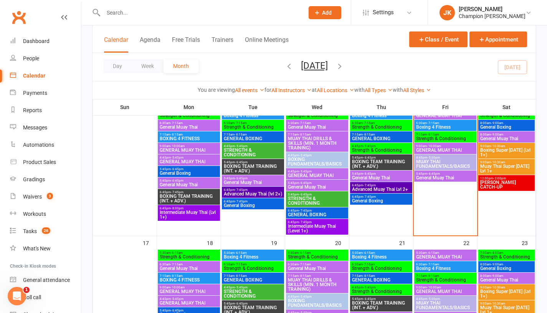
click at [501, 180] on span "JOONDALUP CATCH-UP" at bounding box center [506, 184] width 53 height 9
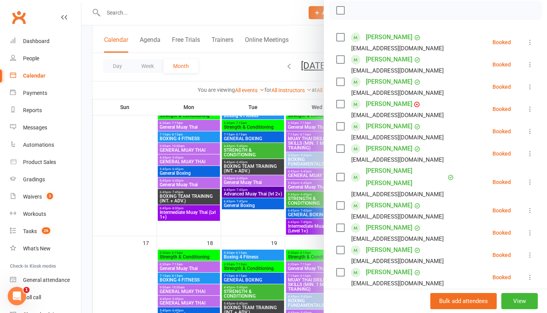
scroll to position [96, 0]
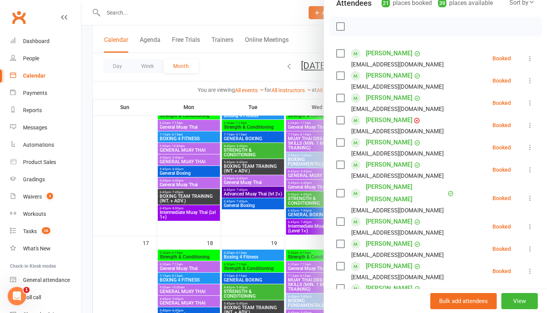
click at [282, 219] on div at bounding box center [314, 156] width 466 height 313
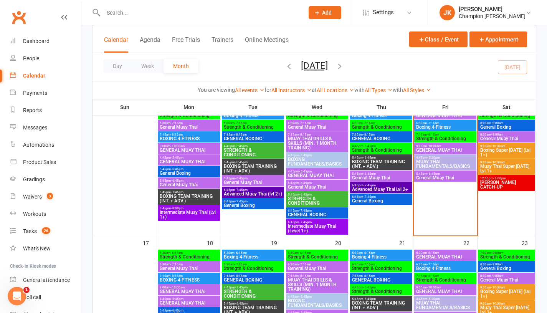
click at [498, 148] on span "Boxing Super Saturday (Lvl 1+)" at bounding box center [506, 152] width 53 height 9
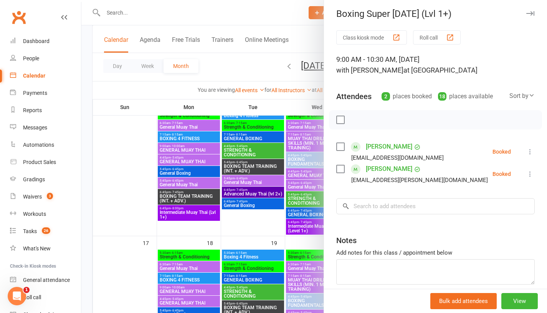
scroll to position [3, 0]
click at [303, 207] on div at bounding box center [314, 156] width 466 height 313
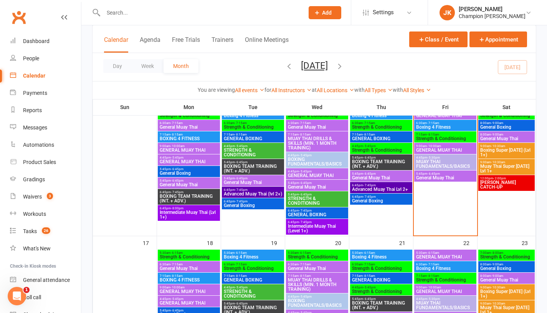
click at [510, 161] on span "9:00am - 10:30am" at bounding box center [506, 162] width 53 height 3
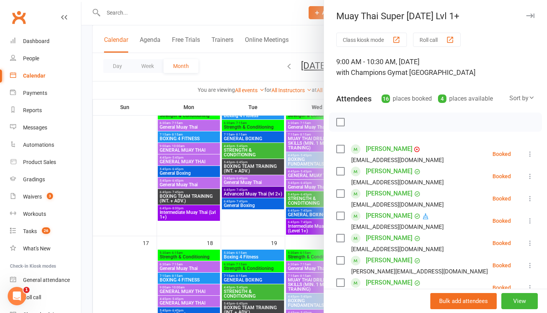
click at [285, 171] on div at bounding box center [314, 156] width 466 height 313
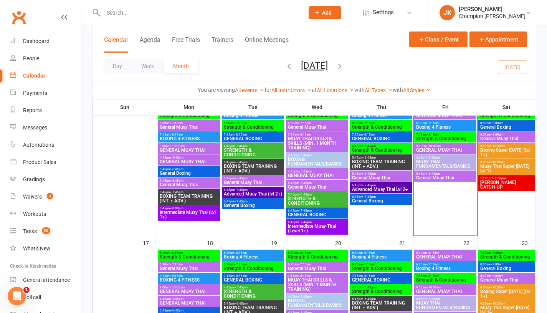
click at [486, 125] on span "General Boxing" at bounding box center [506, 127] width 53 height 5
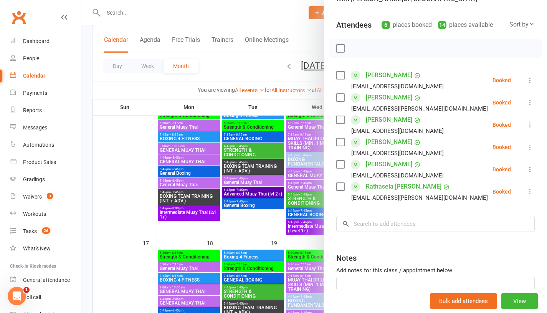
scroll to position [0, 0]
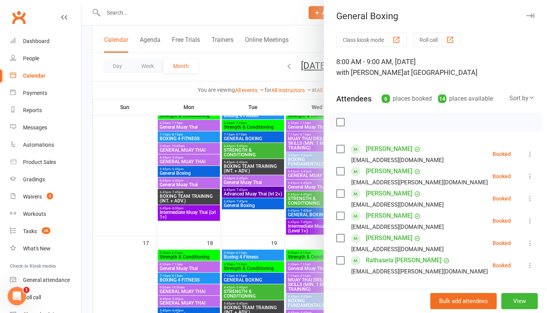
click at [166, 66] on div at bounding box center [314, 156] width 466 height 313
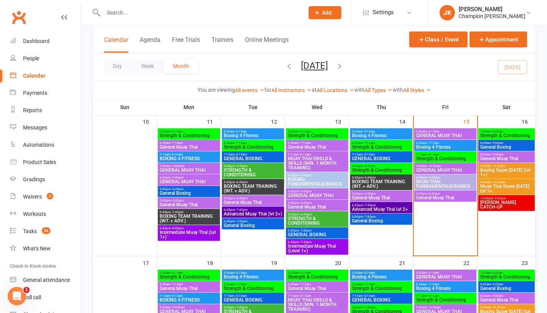
scroll to position [312, 0]
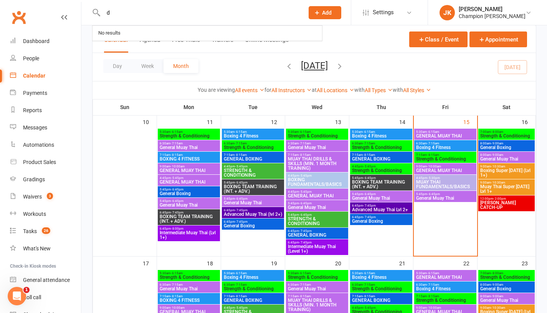
click at [147, 14] on input "d" at bounding box center [200, 12] width 198 height 11
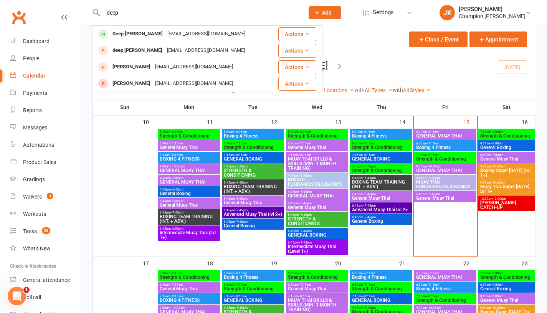
type input "deep"
click at [138, 27] on div "Deep Prajapati deepprjpt2004@gmail.com" at bounding box center [182, 34] width 179 height 16
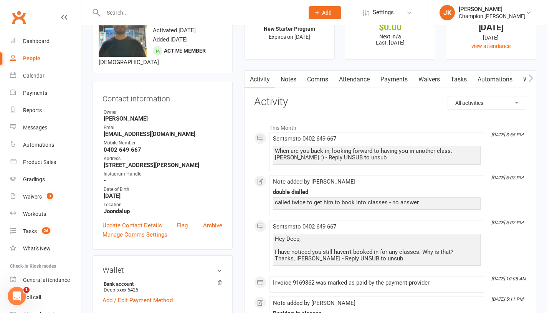
scroll to position [34, 0]
click at [351, 83] on link "Attendance" at bounding box center [354, 79] width 41 height 18
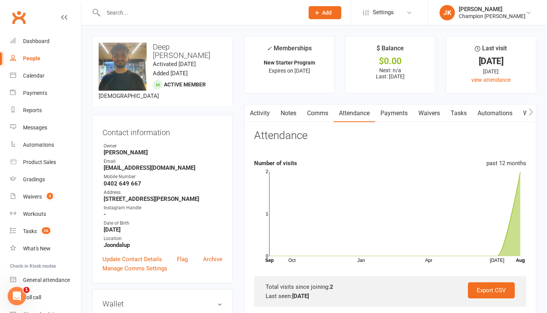
click at [292, 114] on link "Notes" at bounding box center [288, 113] width 27 height 18
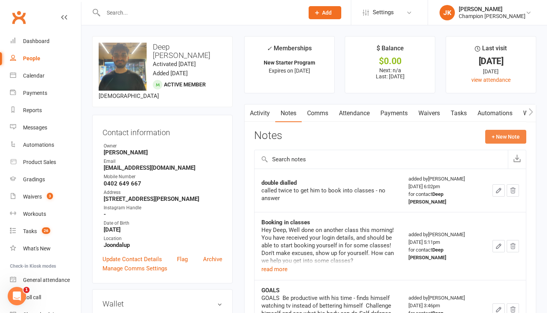
click at [506, 136] on button "+ New Note" at bounding box center [506, 137] width 41 height 14
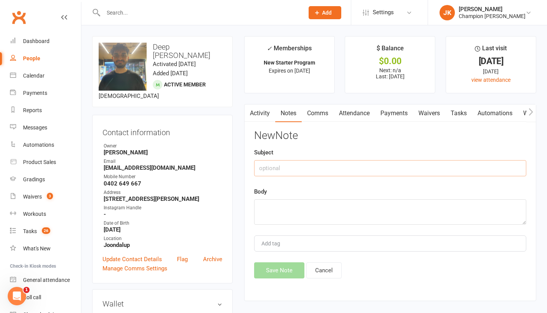
click at [416, 176] on input "text" at bounding box center [390, 168] width 272 height 16
type input "2"
type input "attendance"
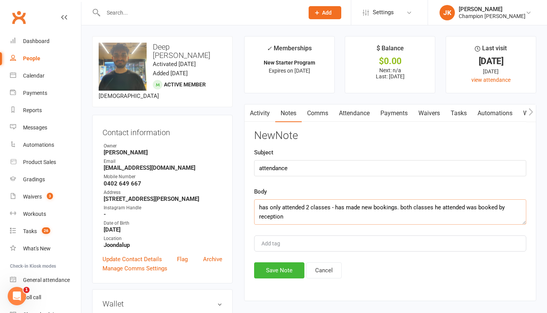
type textarea "has only attended 2 classes - has made new bookings. both classes he attended w…"
click at [277, 262] on button "Save Note" at bounding box center [279, 270] width 50 height 16
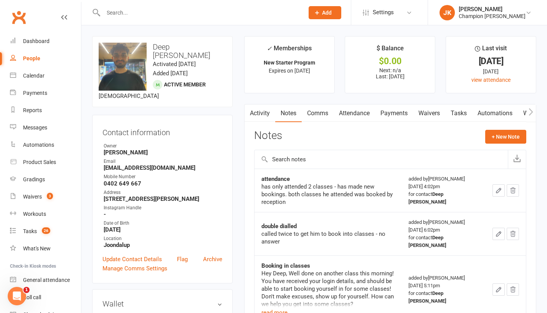
click at [259, 112] on link "Activity" at bounding box center [260, 113] width 31 height 18
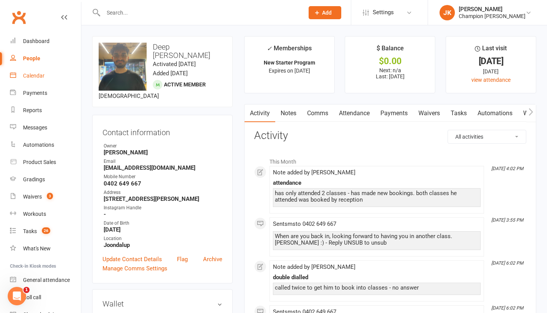
click at [33, 68] on link "Calendar" at bounding box center [45, 75] width 71 height 17
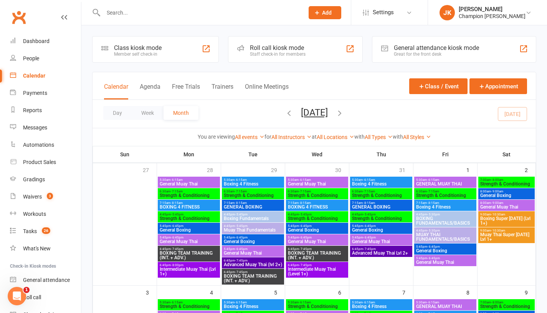
click at [514, 200] on div "8:00am - 9:00am General Muay Thai" at bounding box center [507, 205] width 56 height 11
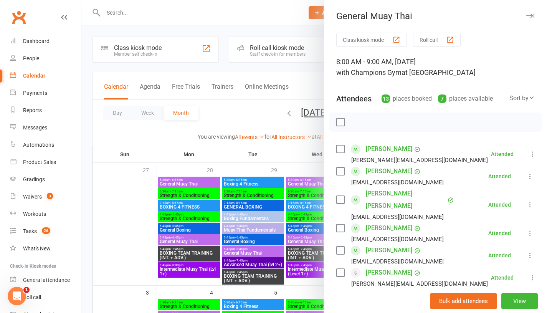
click at [257, 165] on div at bounding box center [314, 156] width 466 height 313
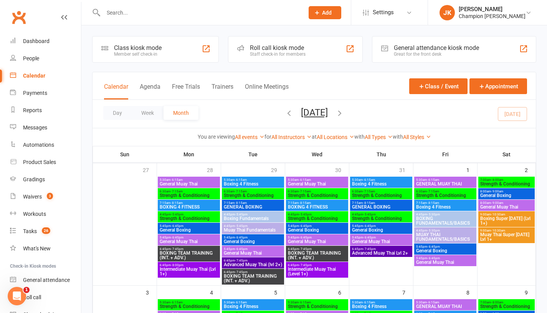
click at [523, 196] on span "General Boxing" at bounding box center [506, 195] width 53 height 5
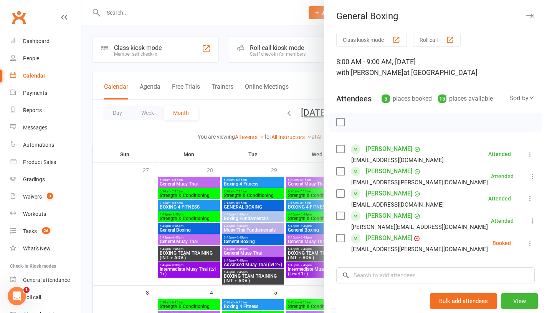
click at [125, 220] on div at bounding box center [314, 156] width 466 height 313
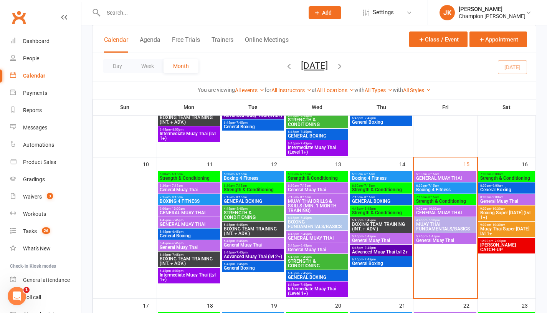
scroll to position [274, 0]
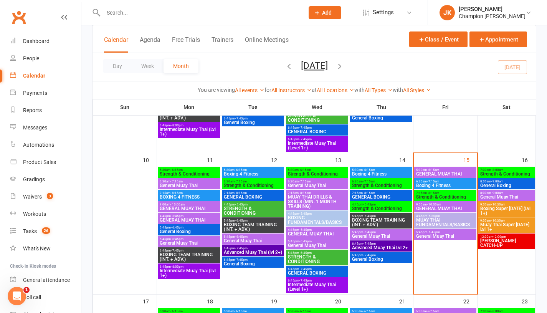
click at [454, 172] on span "GENERAL MUAY THAI" at bounding box center [445, 174] width 59 height 5
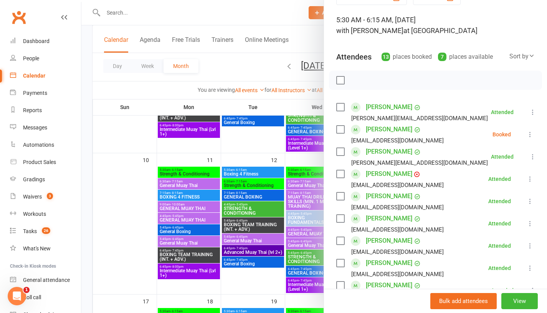
scroll to position [0, 0]
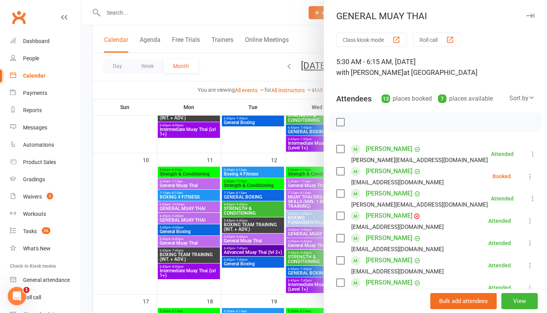
click at [100, 184] on div at bounding box center [314, 156] width 466 height 313
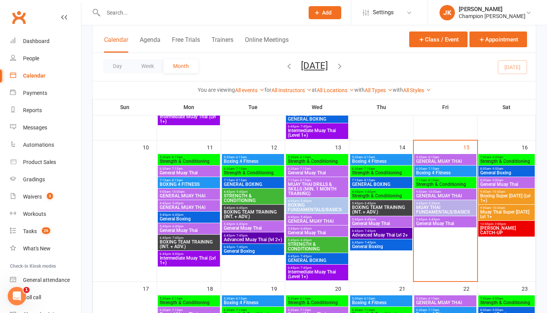
scroll to position [287, 0]
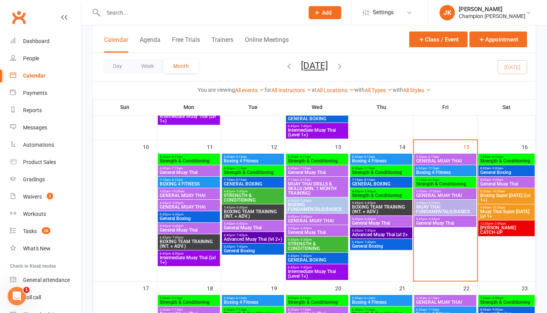
click at [438, 216] on div "5:45pm - 6:45pm General Muay Thai" at bounding box center [445, 221] width 62 height 11
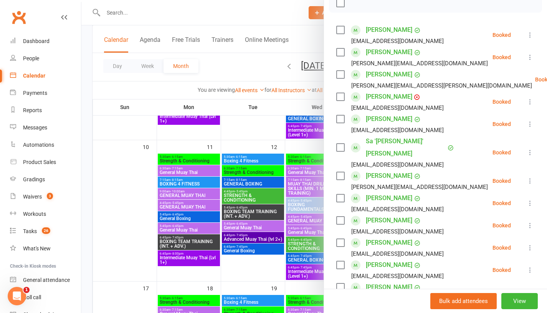
scroll to position [131, 0]
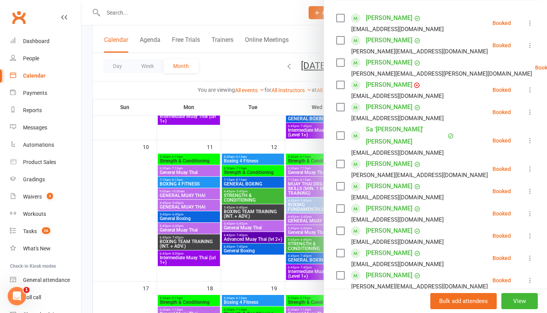
click at [248, 274] on div at bounding box center [314, 156] width 466 height 313
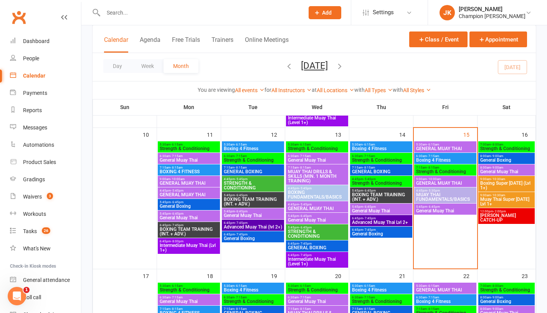
scroll to position [299, 0]
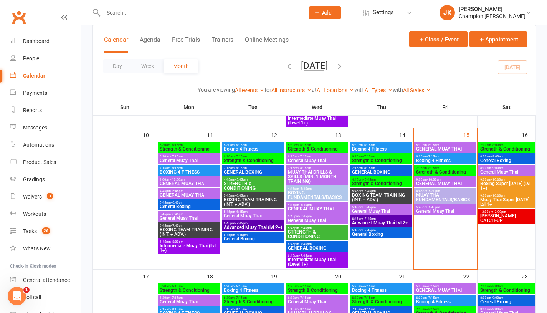
click at [502, 148] on span "Strength & Conditioning" at bounding box center [506, 149] width 53 height 5
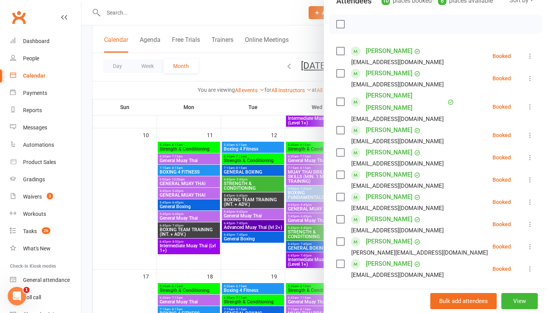
scroll to position [98, 0]
click at [235, 113] on div at bounding box center [314, 156] width 466 height 313
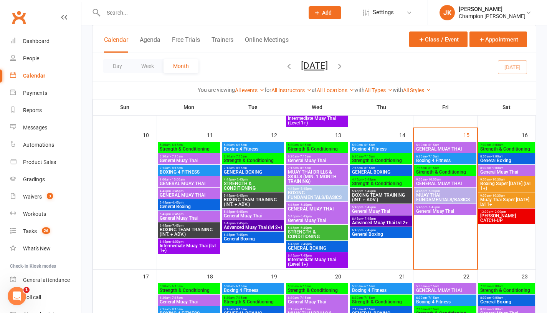
click at [521, 154] on div "8:00am - 9:00am General Boxing" at bounding box center [507, 158] width 56 height 11
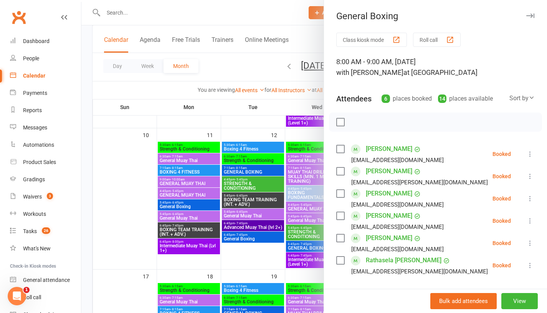
click at [101, 236] on div at bounding box center [314, 156] width 466 height 313
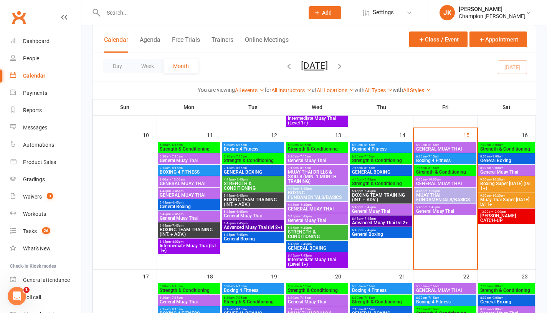
click at [521, 174] on div "8:00am - 9:00am General Muay Thai" at bounding box center [507, 170] width 56 height 11
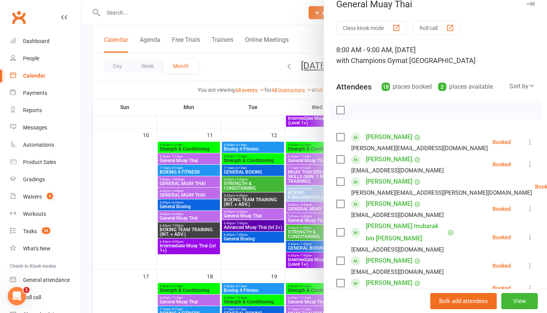
scroll to position [0, 0]
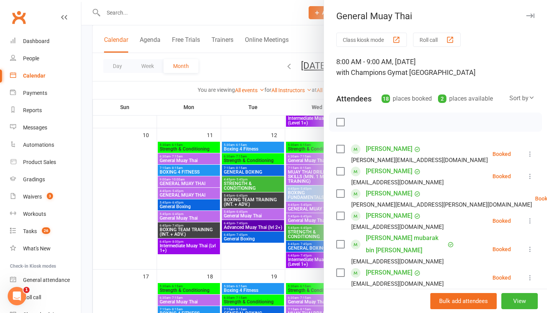
click at [111, 243] on div at bounding box center [314, 156] width 466 height 313
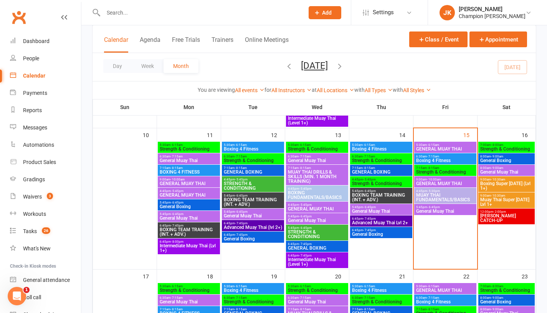
click at [521, 186] on span "Boxing Super Saturday (Lvl 1+)" at bounding box center [506, 185] width 53 height 9
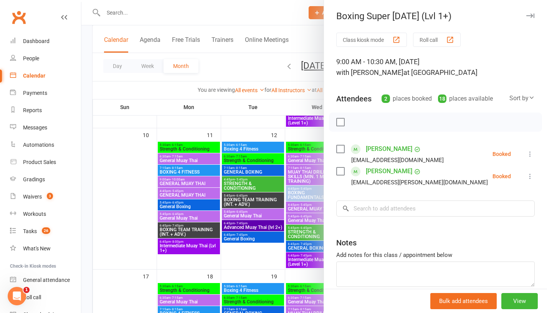
click at [121, 251] on div at bounding box center [314, 156] width 466 height 313
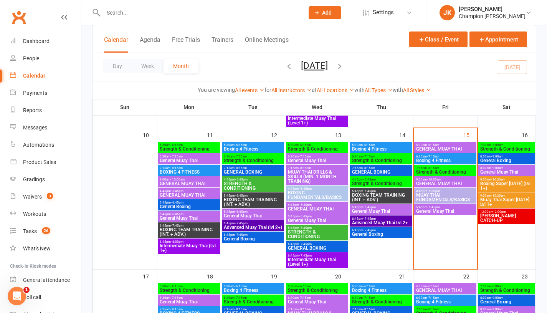
click at [515, 207] on div "9:00am - 10:30am Muay Thai Super Saturday Lvl 1+" at bounding box center [507, 200] width 56 height 16
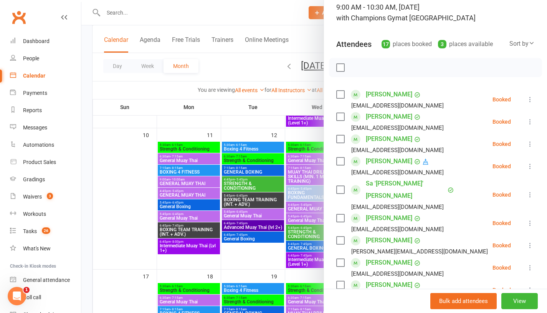
scroll to position [40, 0]
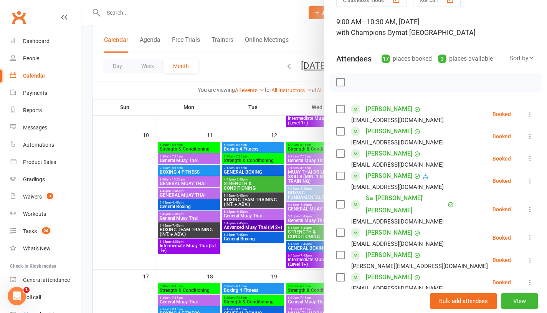
click at [123, 254] on div at bounding box center [314, 156] width 466 height 313
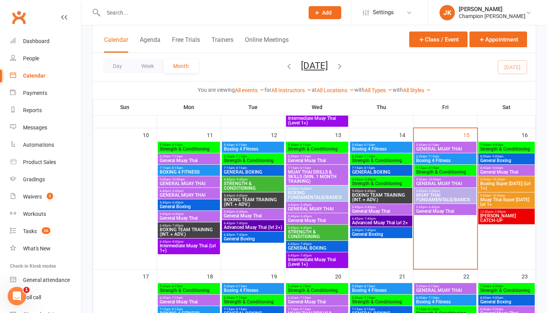
click at [521, 201] on span "Muay Thai Super Saturday Lvl 1+" at bounding box center [506, 201] width 53 height 9
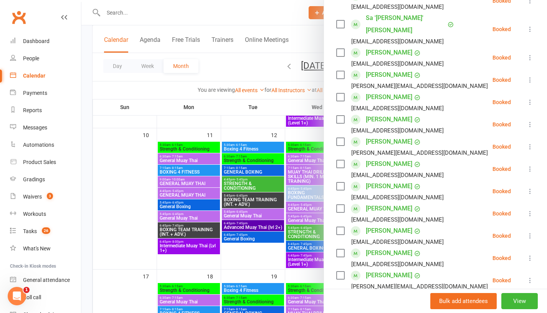
scroll to position [225, 0]
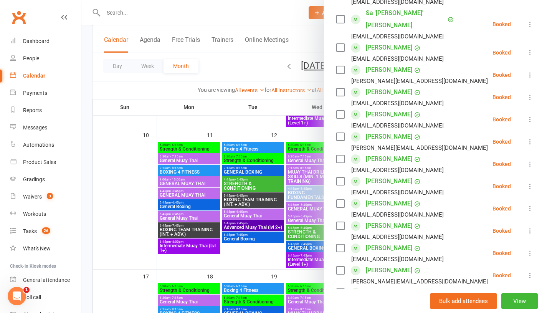
click at [122, 252] on div at bounding box center [314, 156] width 466 height 313
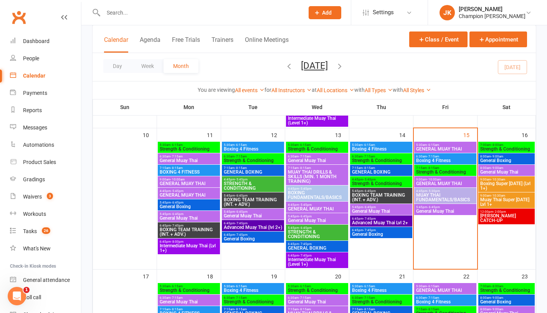
click at [438, 197] on span "MUAY THAI FUNDAMENTALS/BASICS" at bounding box center [445, 197] width 59 height 9
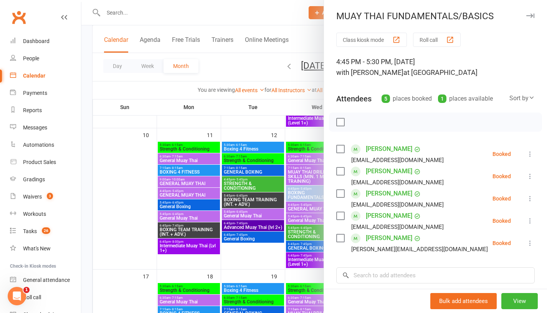
click at [448, 43] on div "button" at bounding box center [450, 40] width 8 height 8
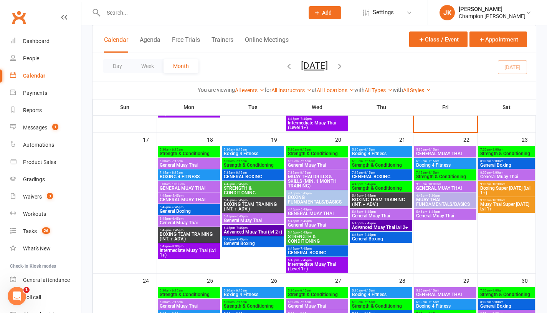
scroll to position [436, 0]
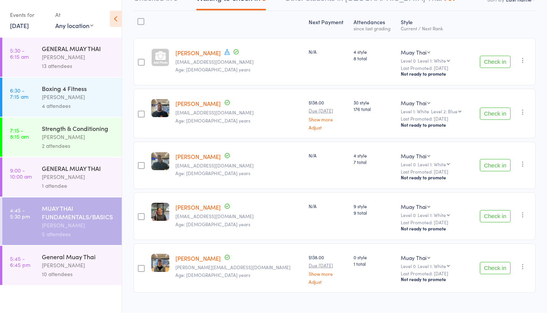
scroll to position [103, 0]
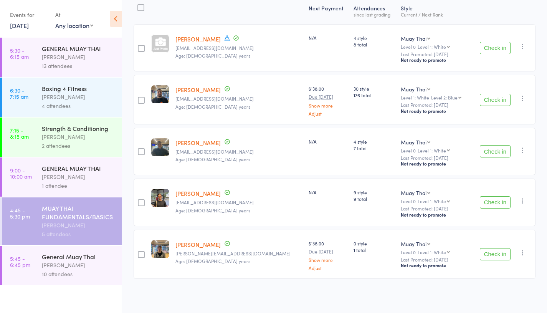
click at [503, 259] on button "Check in" at bounding box center [495, 254] width 31 height 12
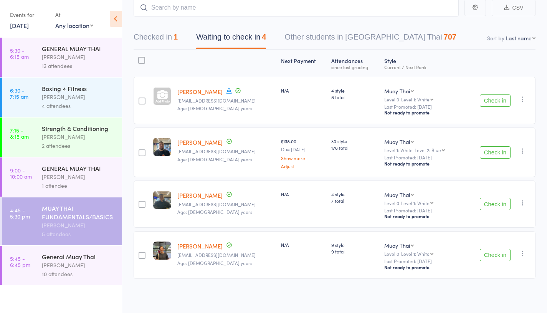
click at [499, 101] on button "Check in" at bounding box center [495, 100] width 31 height 12
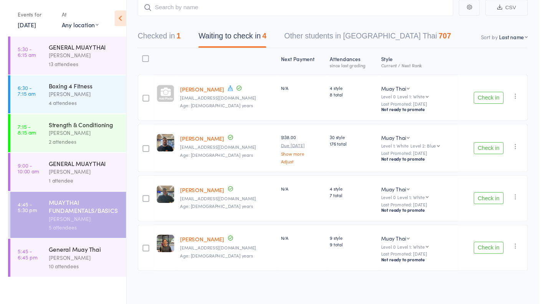
scroll to position [0, 0]
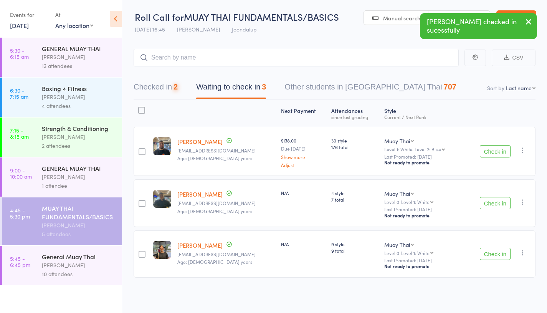
click at [498, 98] on nav "Checked in 2 Waiting to check in 3 Other students in Muay Thai 707" at bounding box center [334, 89] width 421 height 20
click at [495, 156] on button "Check in" at bounding box center [495, 151] width 31 height 12
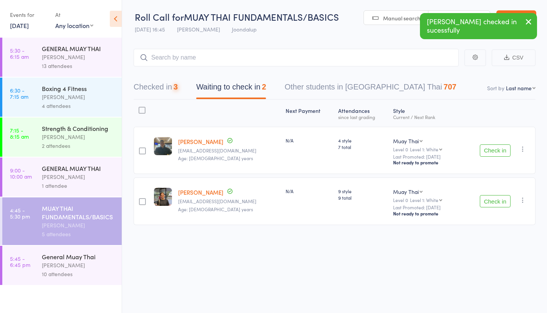
click at [505, 153] on button "Check in" at bounding box center [495, 150] width 31 height 12
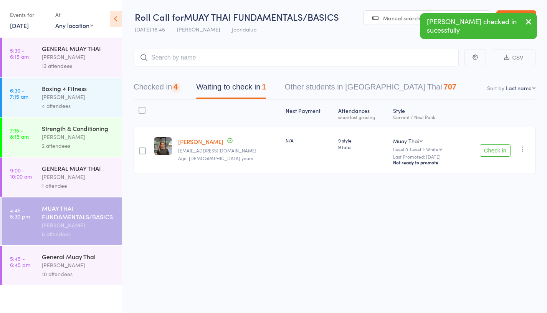
click at [492, 152] on button "Check in" at bounding box center [495, 150] width 31 height 12
click at [168, 98] on button "Checked in 4" at bounding box center [156, 89] width 44 height 20
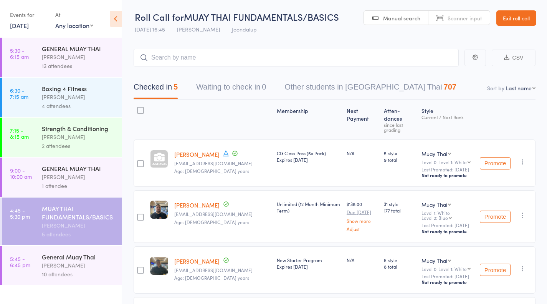
click at [508, 17] on link "Exit roll call" at bounding box center [517, 17] width 40 height 15
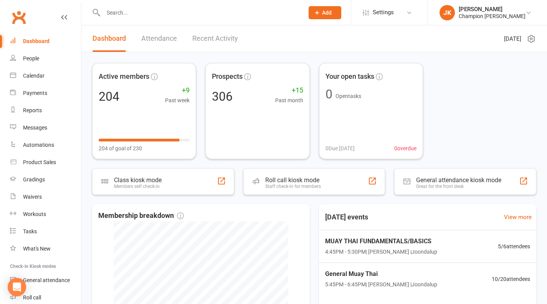
click at [230, 18] on div at bounding box center [195, 12] width 207 height 25
click at [146, 18] on input "t" at bounding box center [200, 12] width 198 height 11
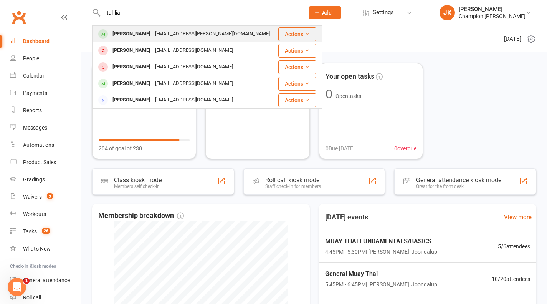
type input "tahlia"
click at [142, 29] on div "Tahlia Smith" at bounding box center [131, 33] width 43 height 11
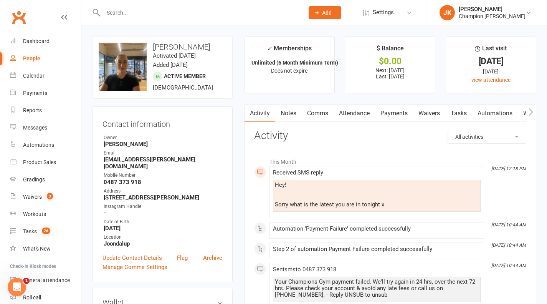
click at [401, 112] on link "Payments" at bounding box center [394, 113] width 38 height 18
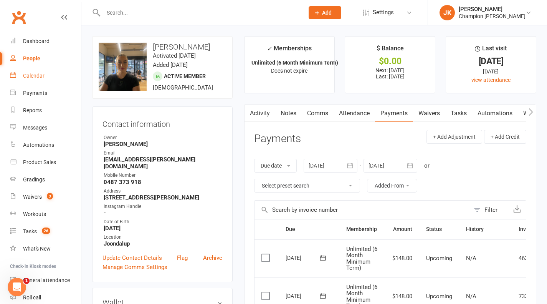
click at [39, 77] on div "Calendar" at bounding box center [34, 76] width 22 height 6
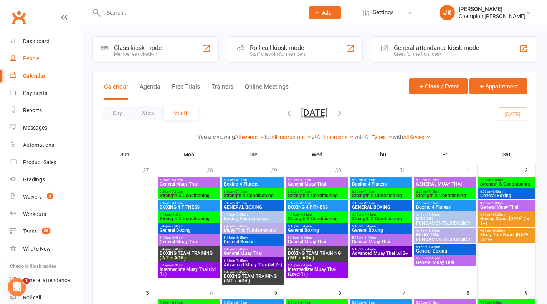
click at [39, 57] on div "People" at bounding box center [31, 58] width 16 height 6
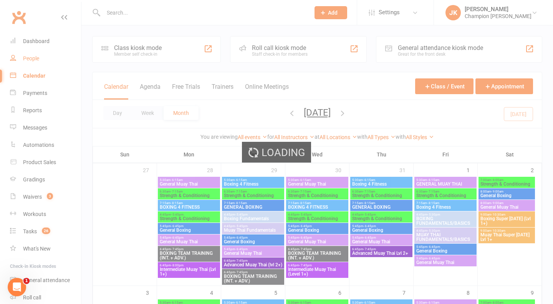
select select "25"
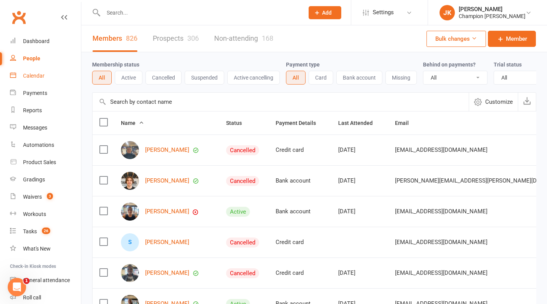
click at [39, 80] on link "Calendar" at bounding box center [45, 75] width 71 height 17
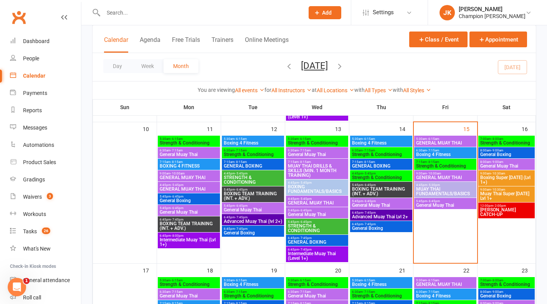
scroll to position [276, 0]
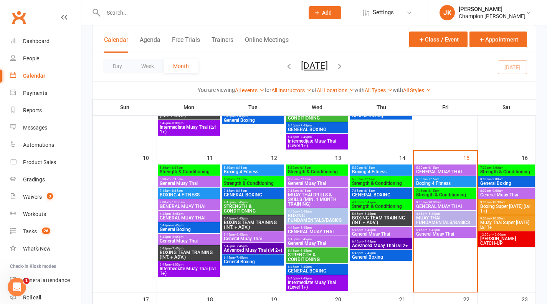
click at [438, 167] on span "- 6:15am" at bounding box center [433, 167] width 12 height 3
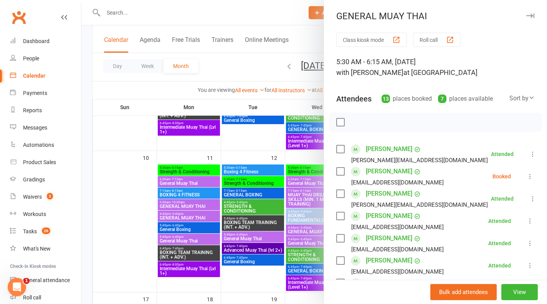
click at [438, 41] on button "Roll call" at bounding box center [437, 40] width 48 height 14
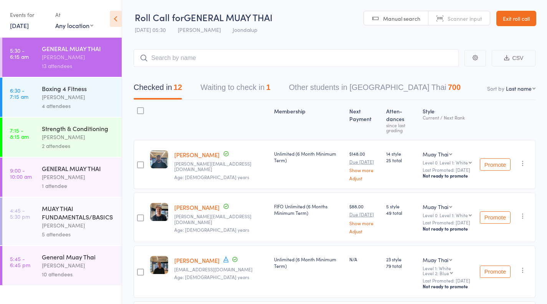
click at [64, 91] on div "Boxing 4 Fitness" at bounding box center [78, 88] width 73 height 8
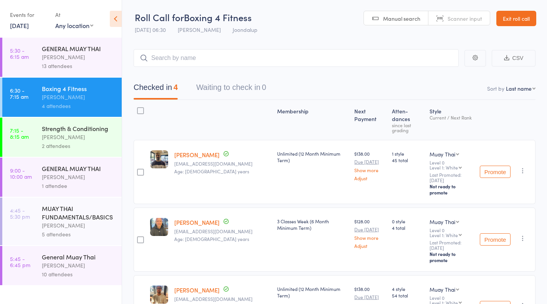
click at [63, 138] on div "[PERSON_NAME]" at bounding box center [78, 137] width 73 height 9
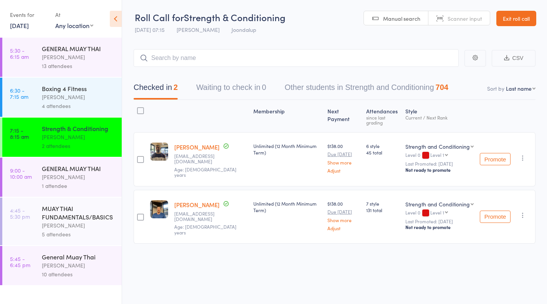
click at [61, 181] on div "Ren Kophamel" at bounding box center [78, 176] width 73 height 9
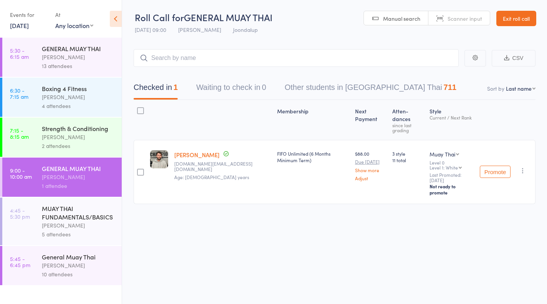
click at [51, 266] on div "William Parkes" at bounding box center [78, 265] width 73 height 9
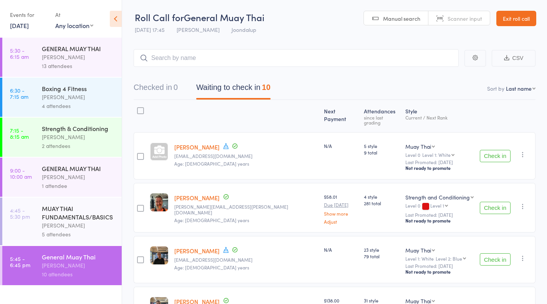
click at [497, 152] on button "Check in" at bounding box center [495, 156] width 31 height 12
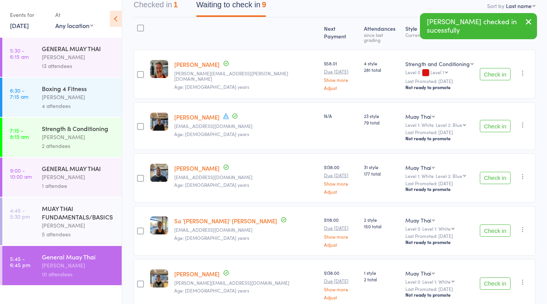
scroll to position [85, 0]
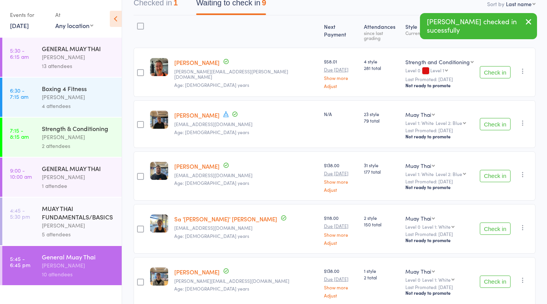
click at [499, 175] on button "Check in" at bounding box center [495, 176] width 31 height 12
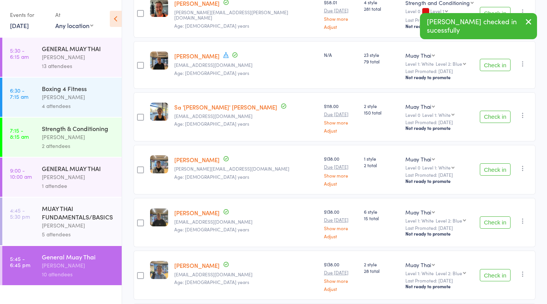
scroll to position [144, 0]
click at [499, 169] on button "Check in" at bounding box center [495, 169] width 31 height 12
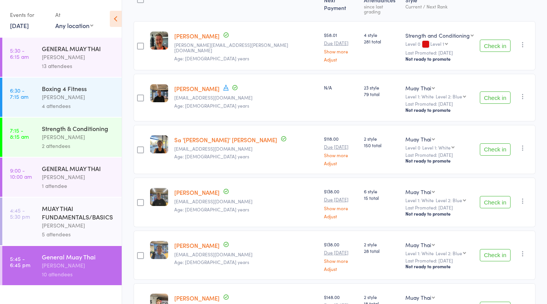
scroll to position [220, 0]
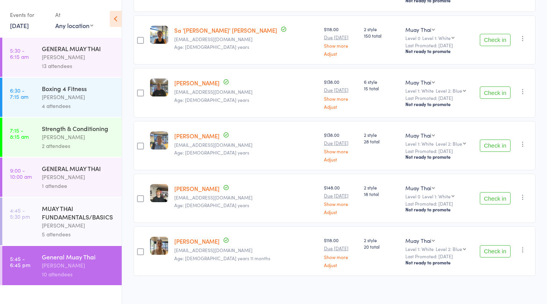
click at [489, 192] on button "Check in" at bounding box center [495, 198] width 31 height 12
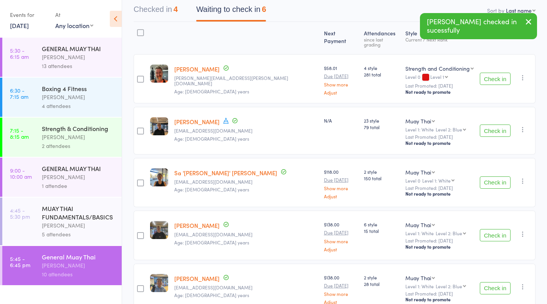
scroll to position [78, 0]
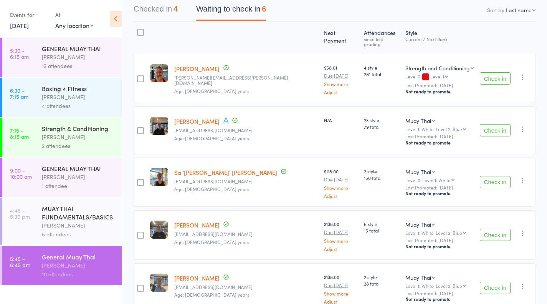
click at [504, 73] on button "Check in" at bounding box center [495, 78] width 31 height 12
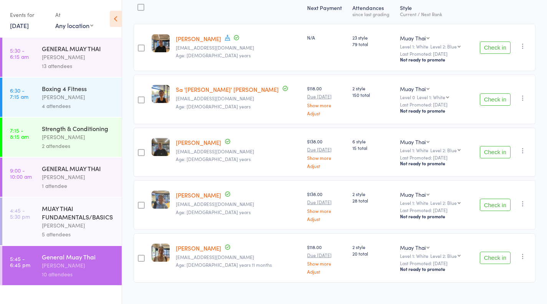
scroll to position [104, 0]
click at [501, 53] on button "Check in" at bounding box center [495, 47] width 31 height 12
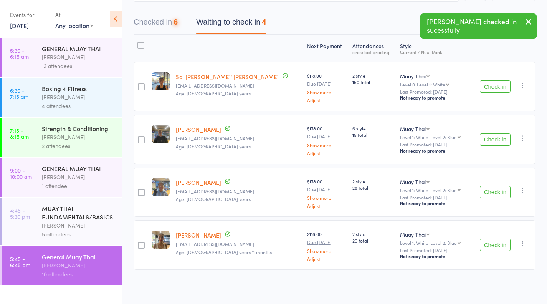
scroll to position [64, 0]
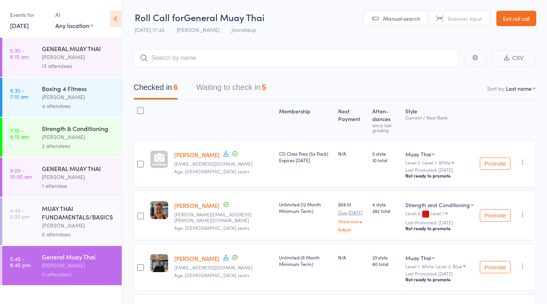
click at [216, 98] on button "Waiting to check in 5" at bounding box center [231, 89] width 70 height 20
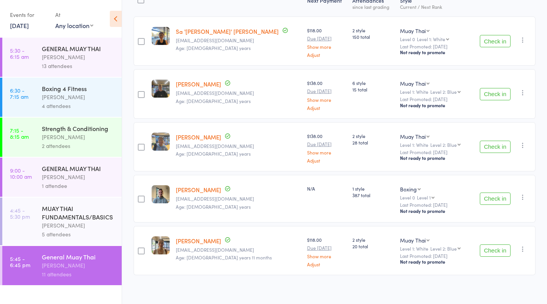
scroll to position [109, 0]
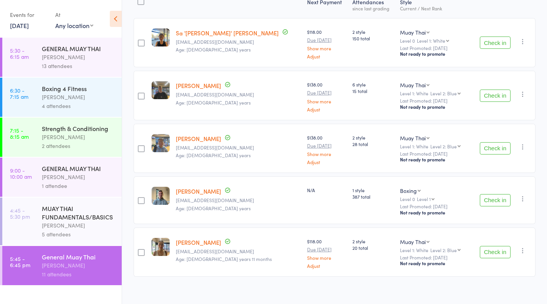
click at [502, 149] on button "Check in" at bounding box center [495, 148] width 31 height 12
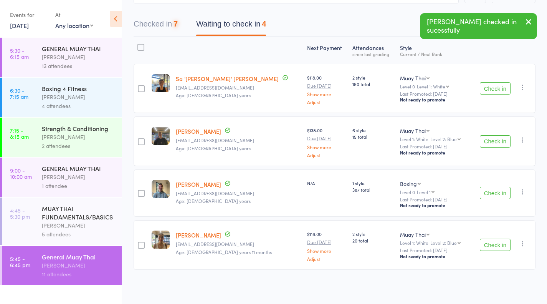
scroll to position [63, 0]
click at [507, 195] on button "Check in" at bounding box center [495, 193] width 31 height 12
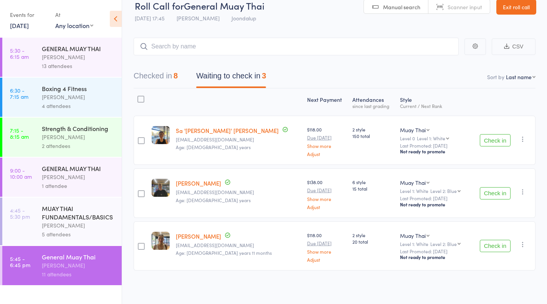
click at [496, 194] on button "Check in" at bounding box center [495, 193] width 31 height 12
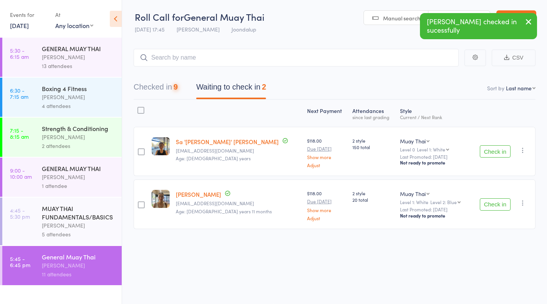
scroll to position [0, 0]
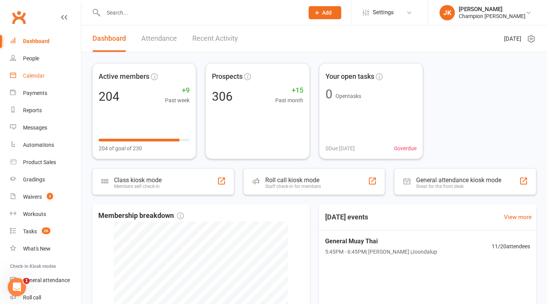
click at [25, 78] on div "Calendar" at bounding box center [34, 76] width 22 height 6
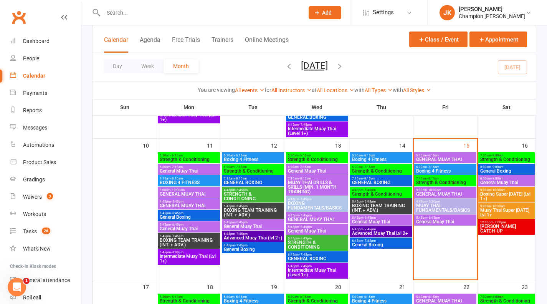
scroll to position [291, 0]
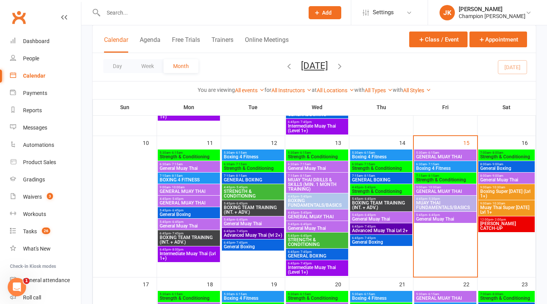
click at [445, 221] on span "General Muay Thai" at bounding box center [445, 219] width 59 height 5
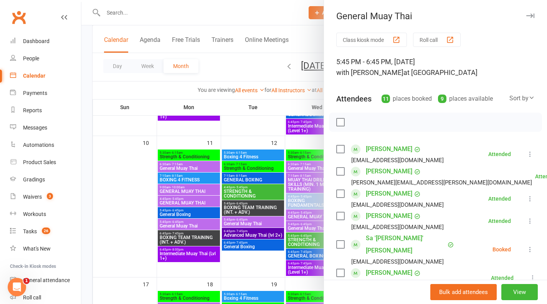
click at [447, 46] on button "Roll call" at bounding box center [437, 40] width 48 height 14
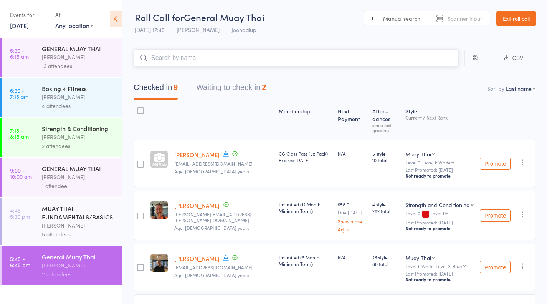
click at [260, 88] on button "Waiting to check in 2" at bounding box center [231, 89] width 70 height 20
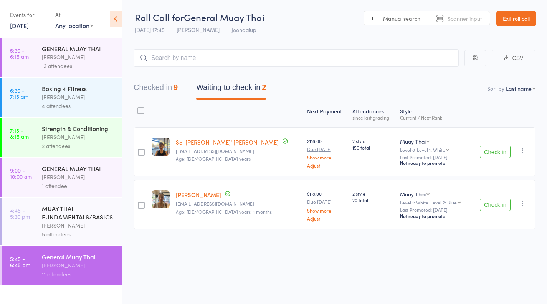
click at [499, 153] on button "Check in" at bounding box center [495, 152] width 31 height 12
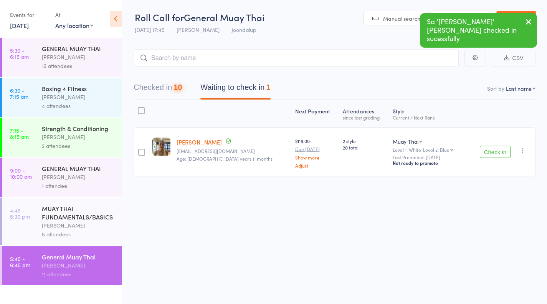
click at [501, 155] on button "Check in" at bounding box center [495, 152] width 31 height 12
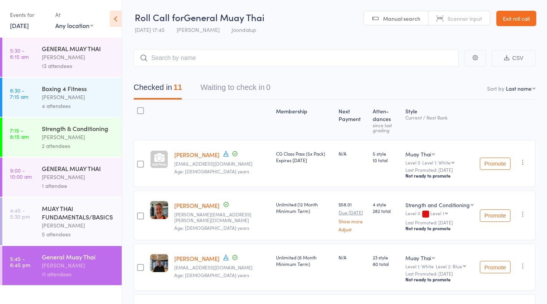
click at [518, 11] on link "Exit roll call" at bounding box center [517, 18] width 40 height 15
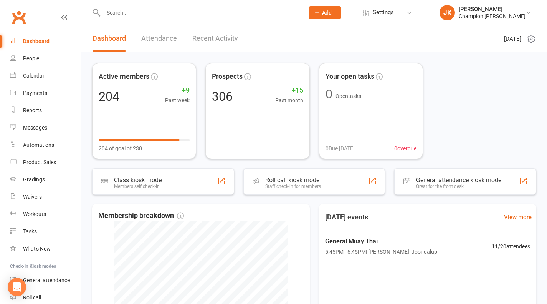
click at [282, 6] on div at bounding box center [195, 12] width 207 height 25
click at [148, 10] on input "text" at bounding box center [200, 12] width 198 height 11
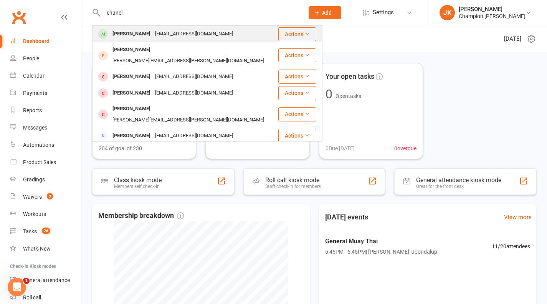
type input "chanel"
click at [132, 37] on div "[PERSON_NAME]" at bounding box center [131, 33] width 43 height 11
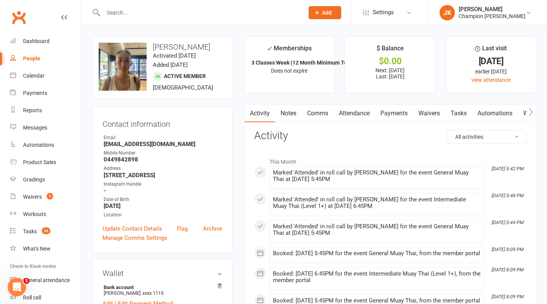
click at [431, 106] on link "Waivers" at bounding box center [429, 113] width 32 height 18
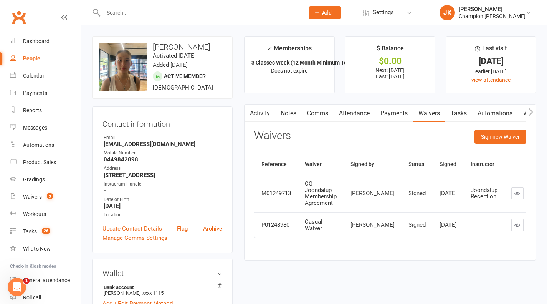
scroll to position [23, 0]
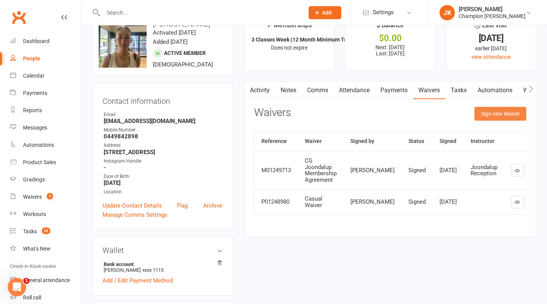
click at [500, 113] on button "Sign new Waiver" at bounding box center [501, 114] width 52 height 14
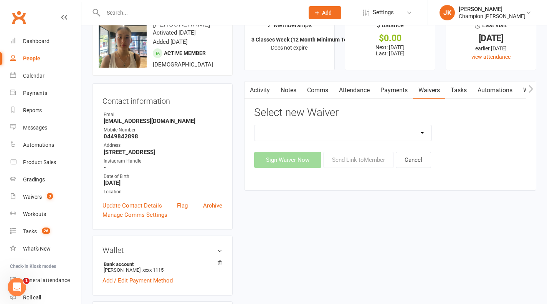
click at [313, 133] on select "Casual Waiver Casual Waiver (STAFF ONLY) CG Joondalup Cancellation Form CG Joon…" at bounding box center [343, 132] width 177 height 15
click at [332, 171] on div "Activity Notes Comms Attendance Payments Waivers Tasks Automations Workouts Gra…" at bounding box center [390, 135] width 292 height 109
click at [399, 85] on link "Payments" at bounding box center [394, 90] width 38 height 18
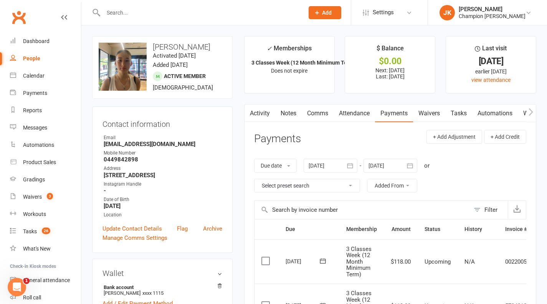
click at [436, 119] on link "Waivers" at bounding box center [429, 113] width 32 height 18
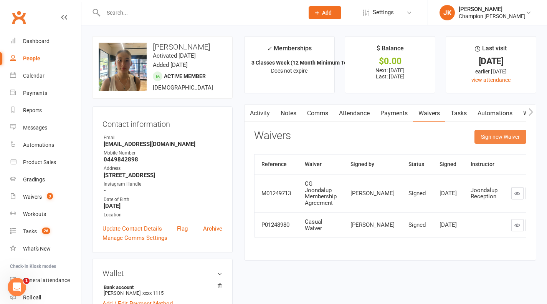
click at [496, 142] on button "Sign new Waiver" at bounding box center [501, 137] width 52 height 14
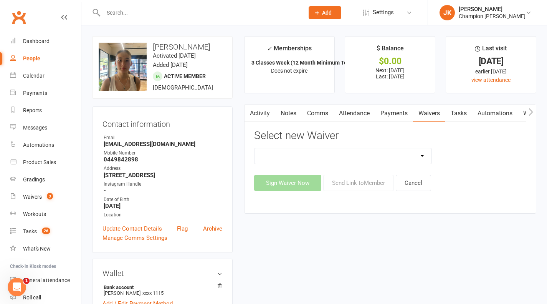
click at [382, 154] on select "Casual Waiver Casual Waiver (STAFF ONLY) CG Joondalup Cancellation Form CG Joon…" at bounding box center [343, 155] width 177 height 15
select select "8782"
click at [255, 148] on select "Casual Waiver Casual Waiver (STAFF ONLY) CG Joondalup Cancellation Form CG Joon…" at bounding box center [343, 155] width 177 height 15
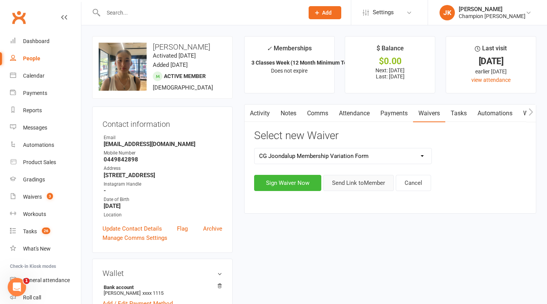
click at [343, 180] on button "Send Link to Member" at bounding box center [358, 183] width 71 height 16
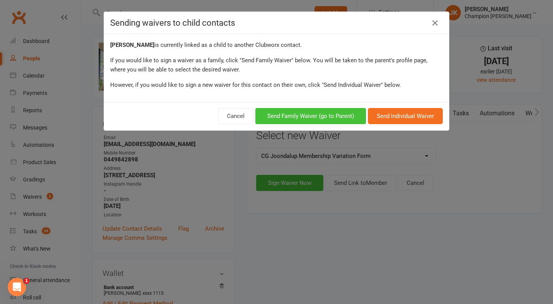
click at [342, 123] on button "Send Family Waiver (go to Parent)" at bounding box center [310, 116] width 111 height 16
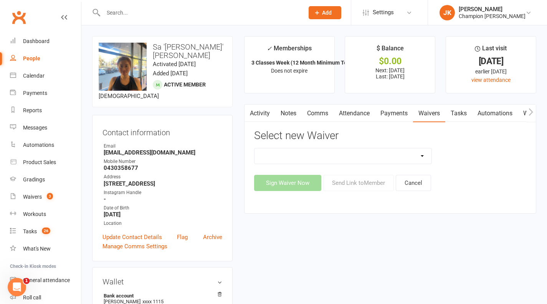
click at [384, 151] on select "Casual Waiver Casual Waiver (STAFF ONLY) CG Joondalup Cancellation Form CG Joon…" at bounding box center [343, 155] width 177 height 15
select select "8782"
click at [255, 148] on select "Casual Waiver Casual Waiver (STAFF ONLY) CG Joondalup Cancellation Form CG Joon…" at bounding box center [343, 155] width 177 height 15
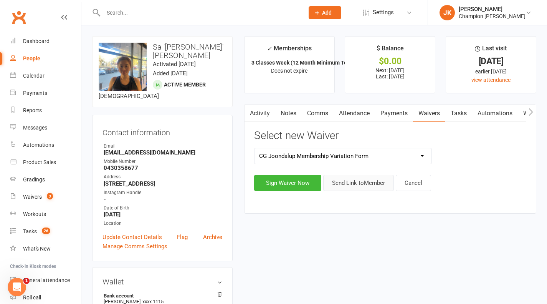
click at [339, 187] on button "Send Link to Member" at bounding box center [358, 183] width 71 height 16
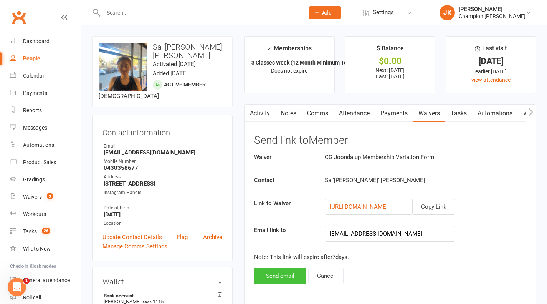
click at [287, 278] on button "Send email" at bounding box center [280, 276] width 52 height 16
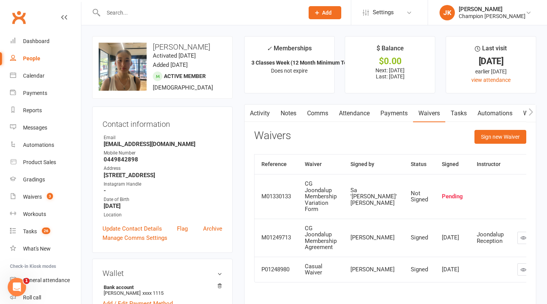
scroll to position [0, 12]
